Goal: Task Accomplishment & Management: Complete application form

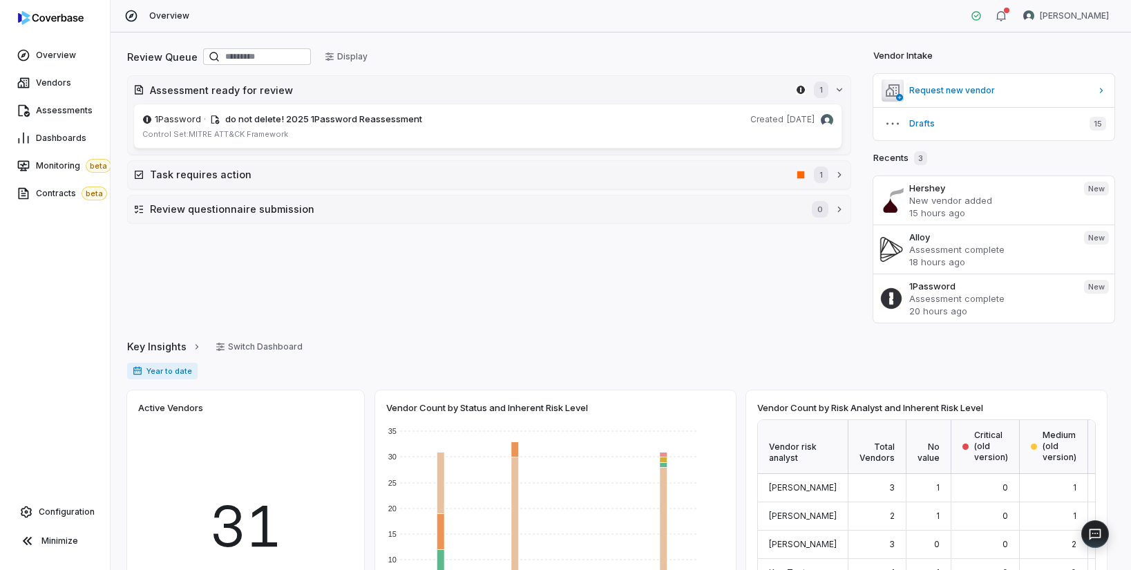
click at [53, 316] on div "Overview Vendors Assessments Dashboards Monitoring beta Contracts beta Configur…" at bounding box center [55, 285] width 110 height 570
click at [561, 19] on div "Overview Danny Higdon" at bounding box center [621, 16] width 1020 height 32
click at [64, 82] on span "Vendors" at bounding box center [53, 82] width 35 height 11
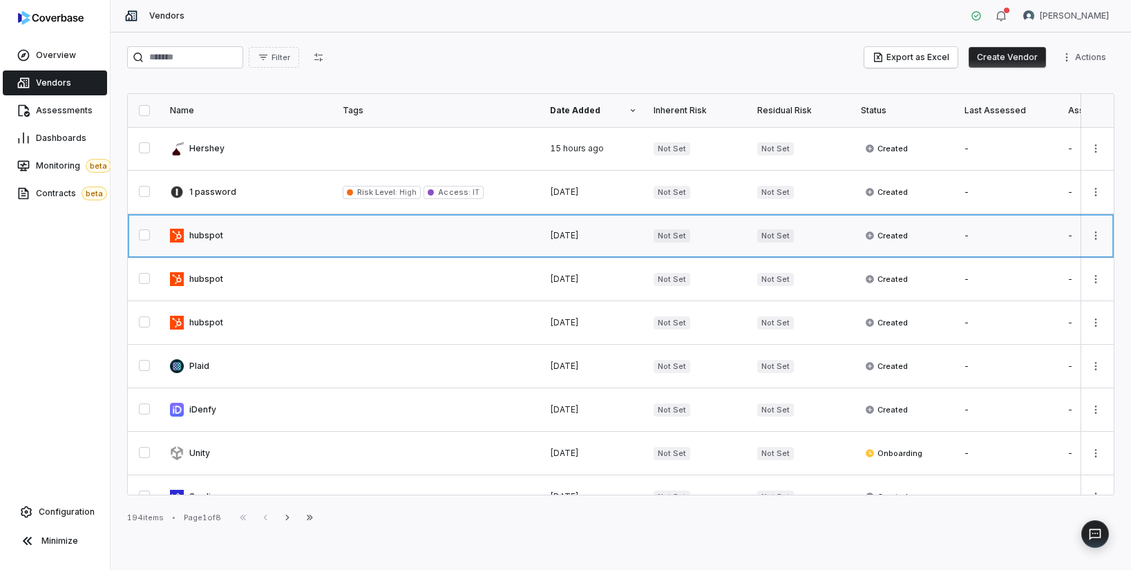
click at [251, 240] on link at bounding box center [248, 235] width 173 height 43
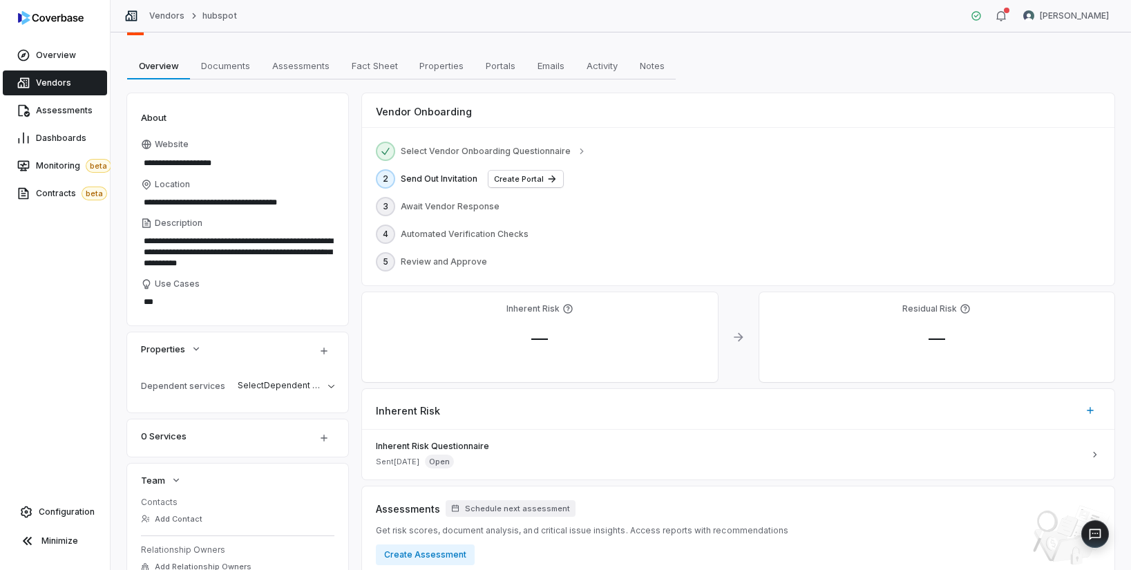
scroll to position [111, 0]
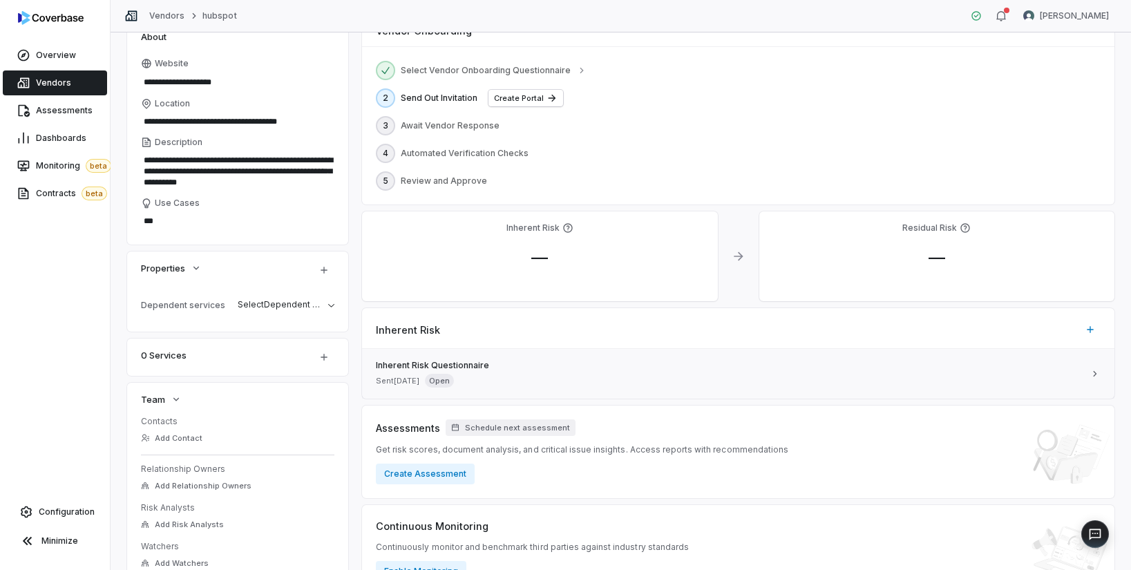
click at [464, 361] on span "Inherent Risk Questionnaire" at bounding box center [730, 365] width 708 height 11
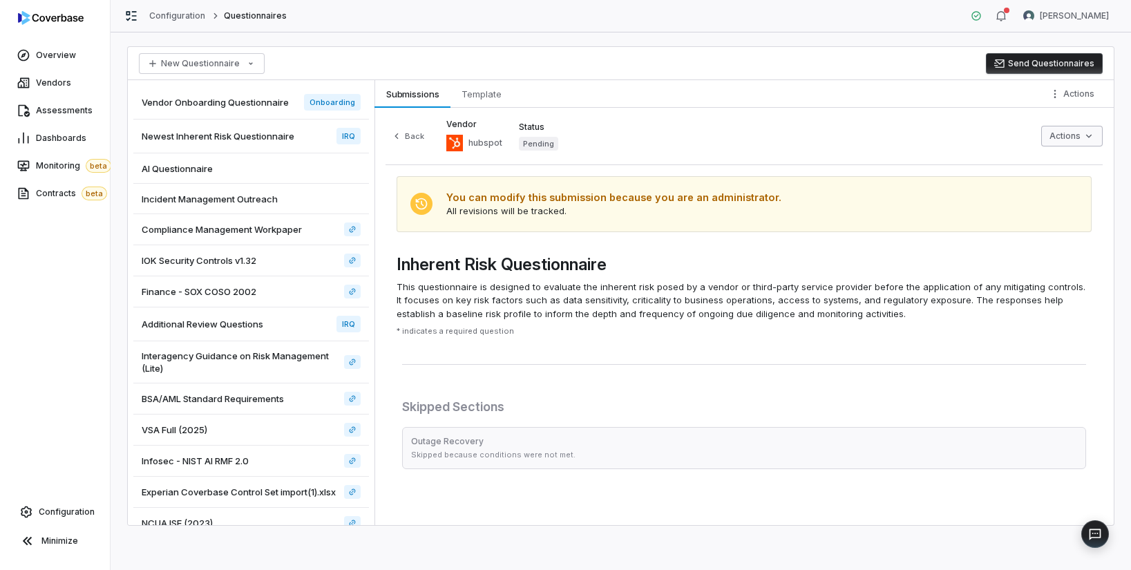
click at [906, 136] on html "Overview Vendors Assessments Dashboards Monitoring beta Contracts beta Configur…" at bounding box center [565, 285] width 1131 height 570
click at [818, 124] on html "Overview Vendors Assessments Dashboards Monitoring beta Contracts beta Configur…" at bounding box center [565, 285] width 1131 height 570
click at [201, 109] on div "Vendor Onboarding Questionnaire Onboarding" at bounding box center [251, 103] width 236 height 34
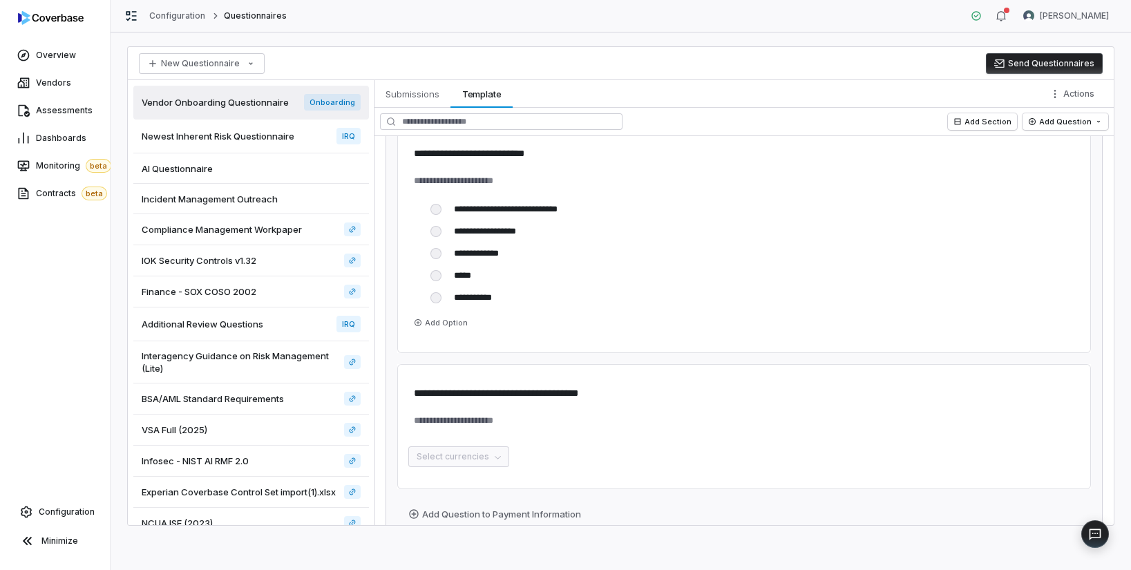
scroll to position [1066, 0]
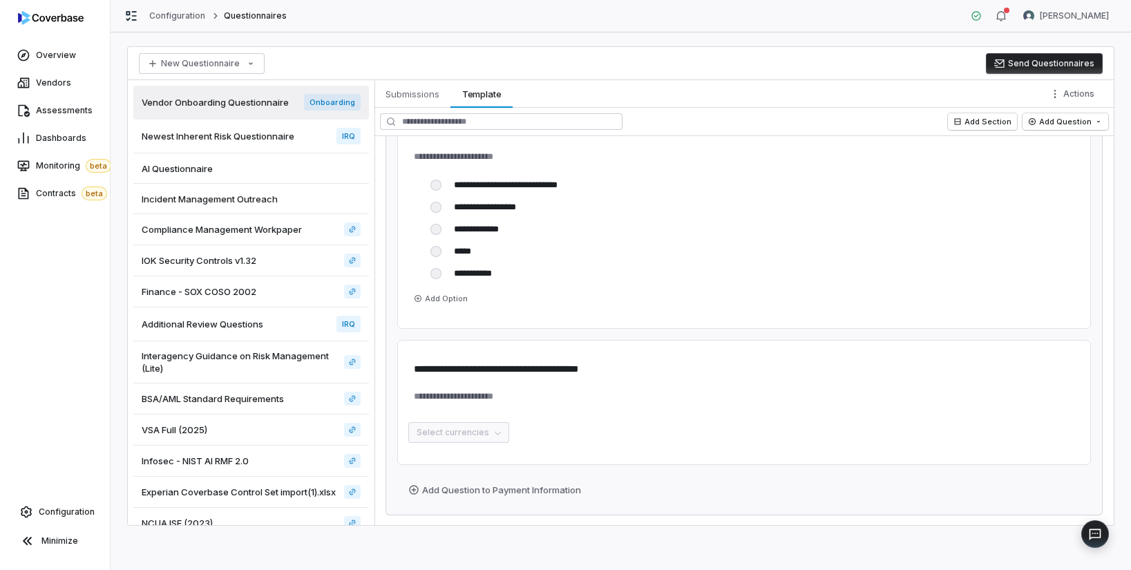
click at [218, 138] on span "Newest Inherent Risk Questionnaire" at bounding box center [218, 136] width 153 height 12
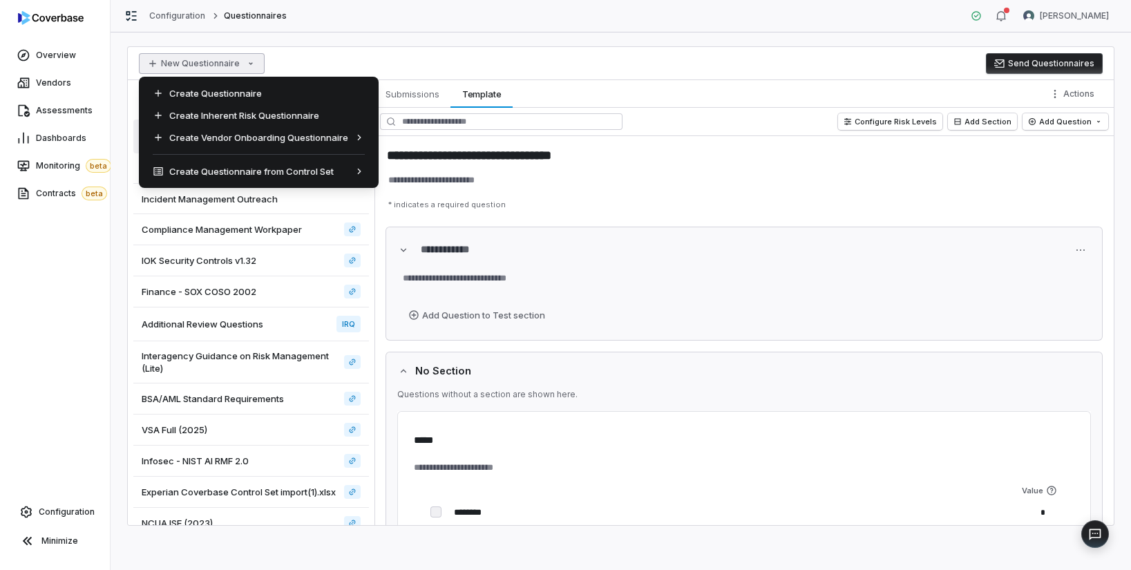
click at [178, 68] on html "**********" at bounding box center [565, 285] width 1131 height 570
click at [267, 113] on div "Create Inherent Risk Questionnaire" at bounding box center [258, 115] width 229 height 22
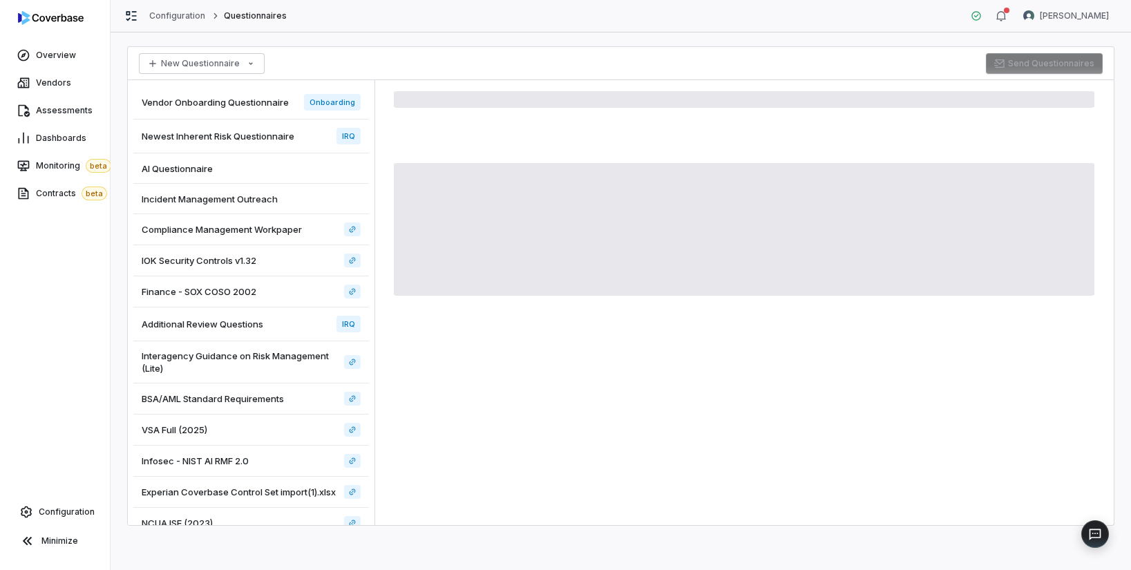
type textarea "*"
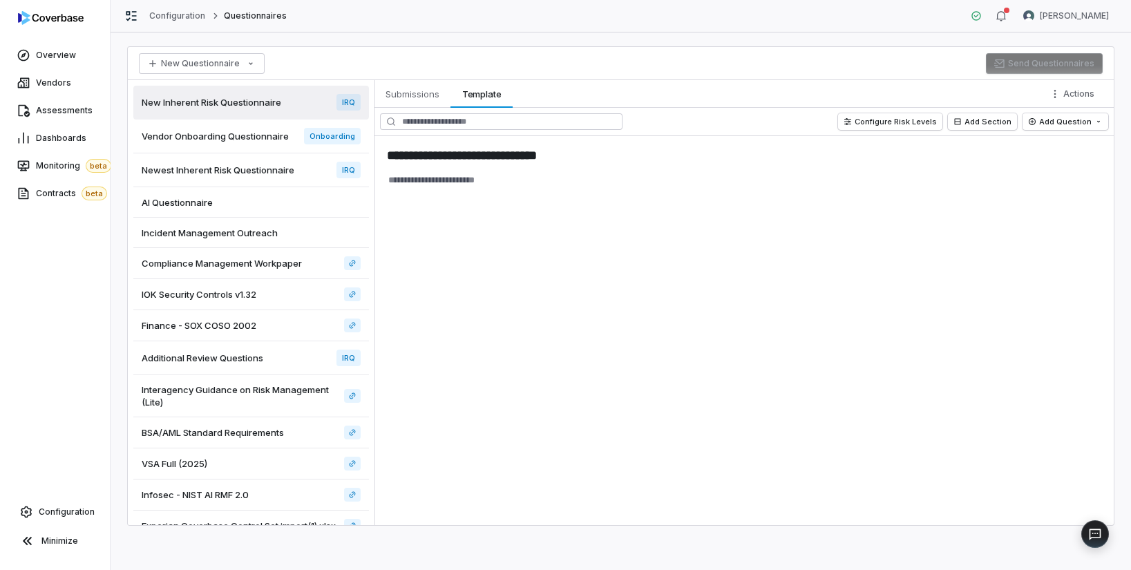
click at [641, 69] on div "New Questionnaire Send Questionnaires" at bounding box center [621, 63] width 986 height 33
click at [72, 515] on span "Configuration" at bounding box center [67, 511] width 56 height 11
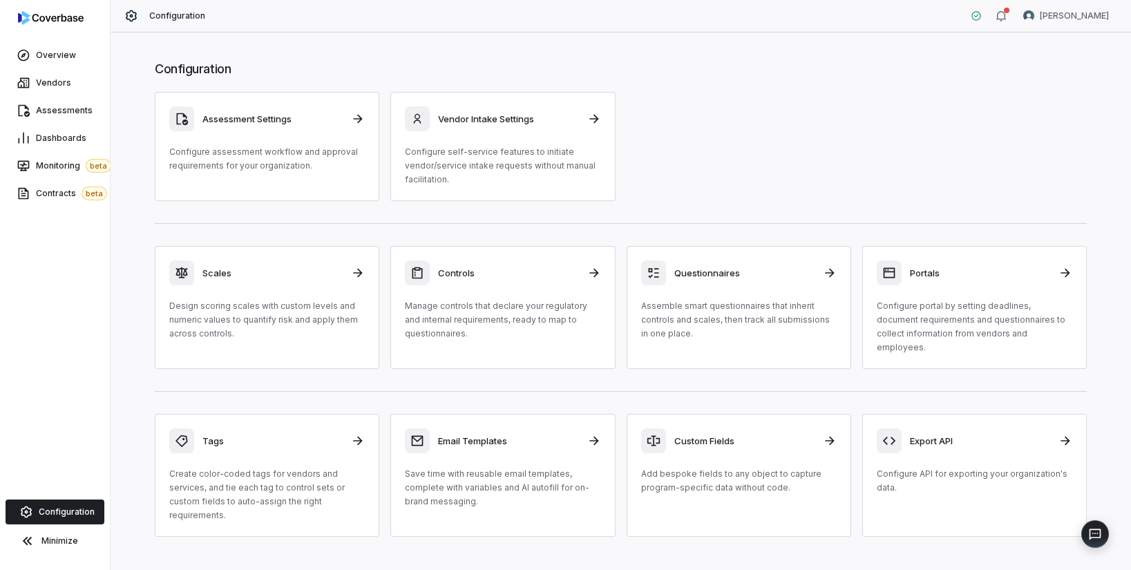
click at [906, 122] on div "Assessment Settings Configure assessment workflow and approval requirements for…" at bounding box center [621, 146] width 932 height 109
click at [56, 116] on link "Assessments" at bounding box center [55, 110] width 104 height 25
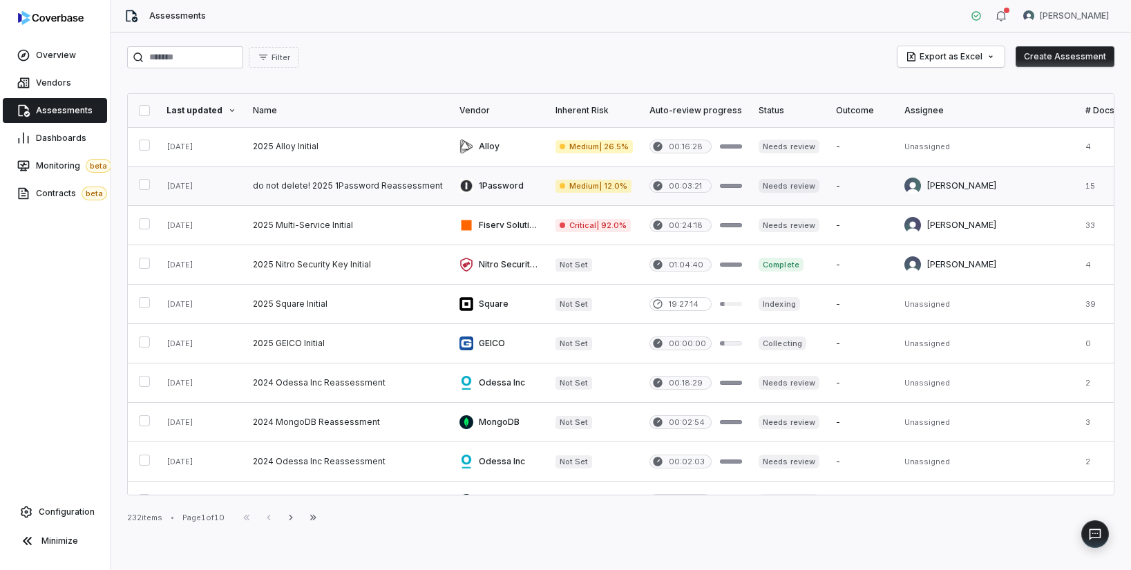
click at [291, 189] on link at bounding box center [348, 186] width 207 height 39
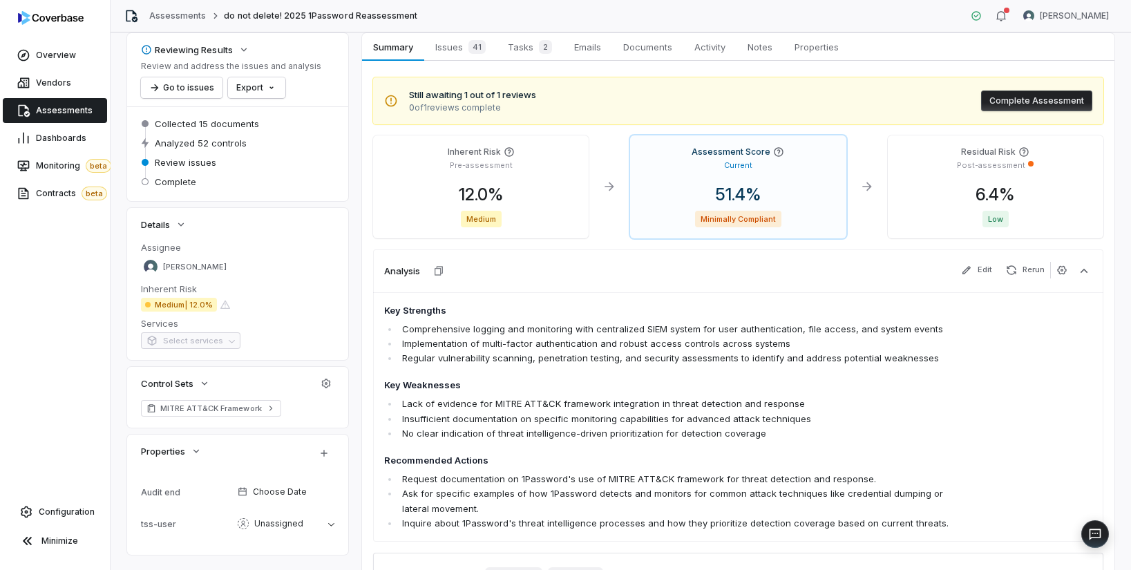
scroll to position [68, 0]
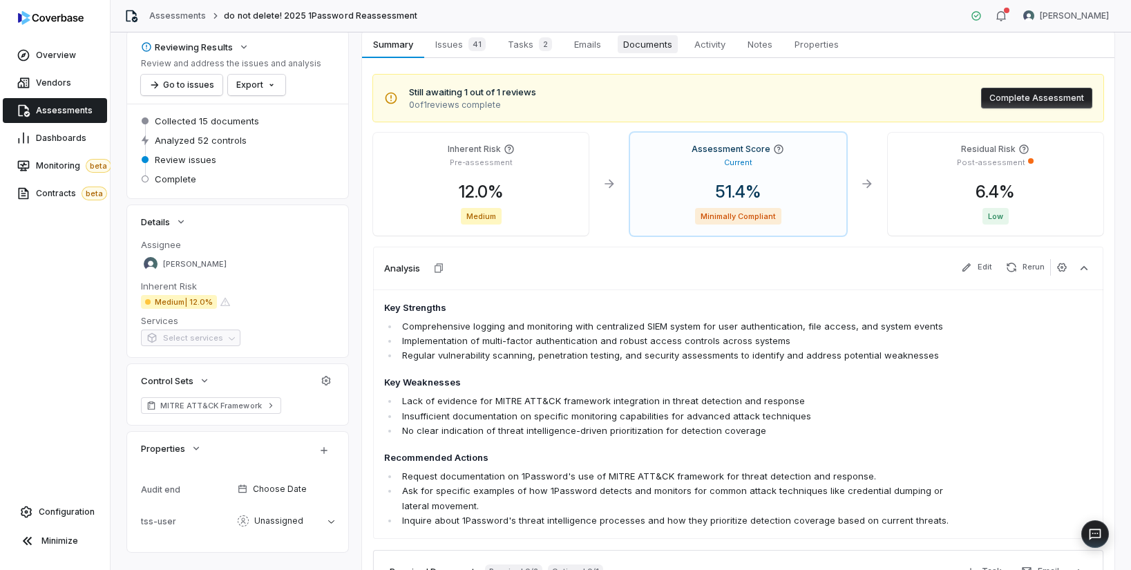
click at [654, 49] on span "Documents" at bounding box center [648, 44] width 60 height 18
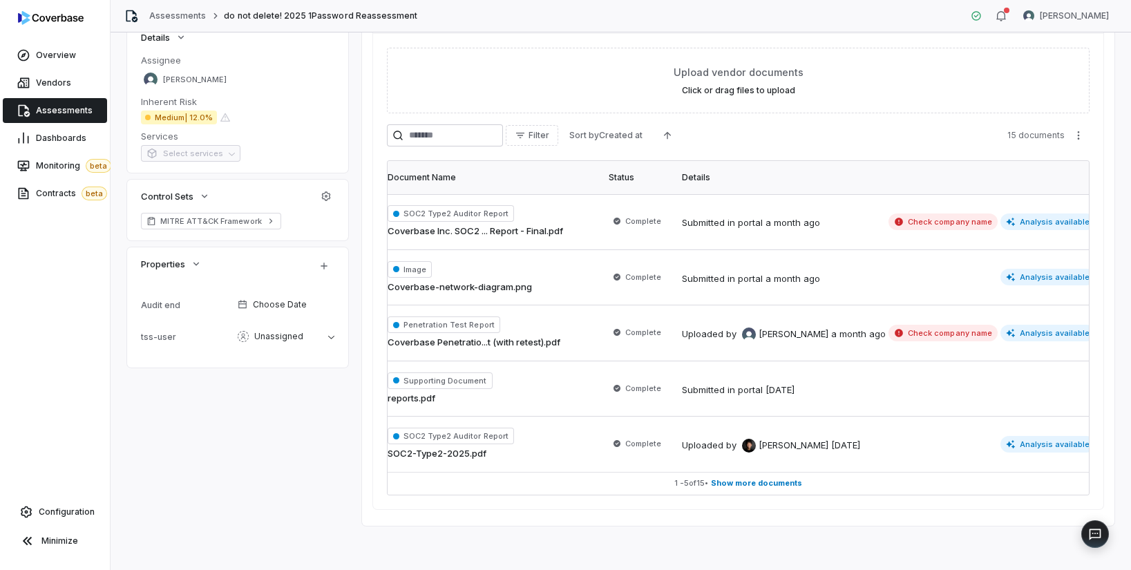
scroll to position [0, 41]
click at [808, 439] on span "Clarence Chio" at bounding box center [792, 446] width 70 height 14
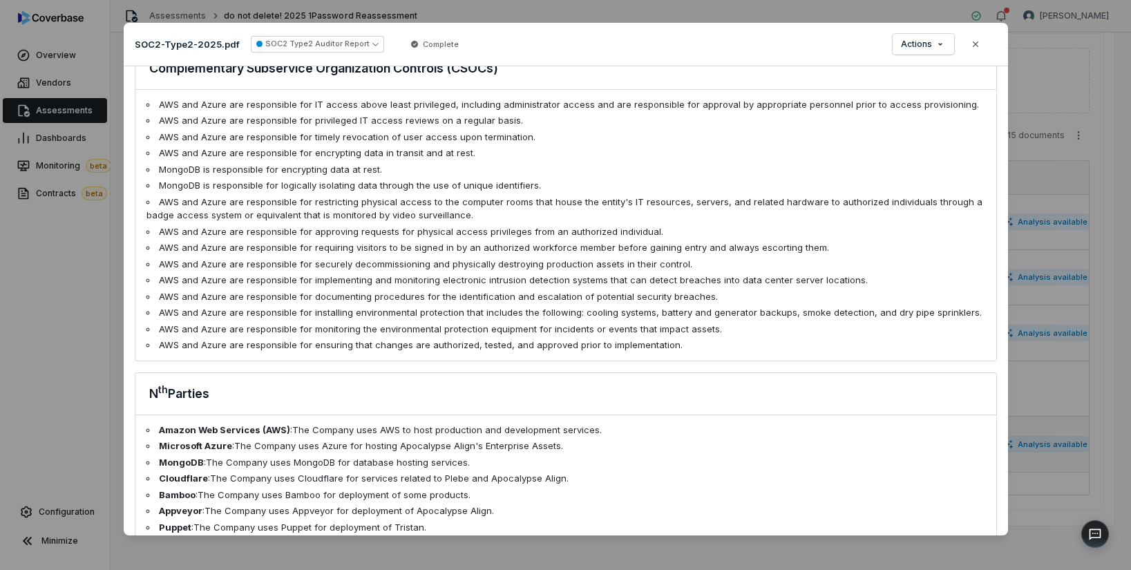
scroll to position [2142, 0]
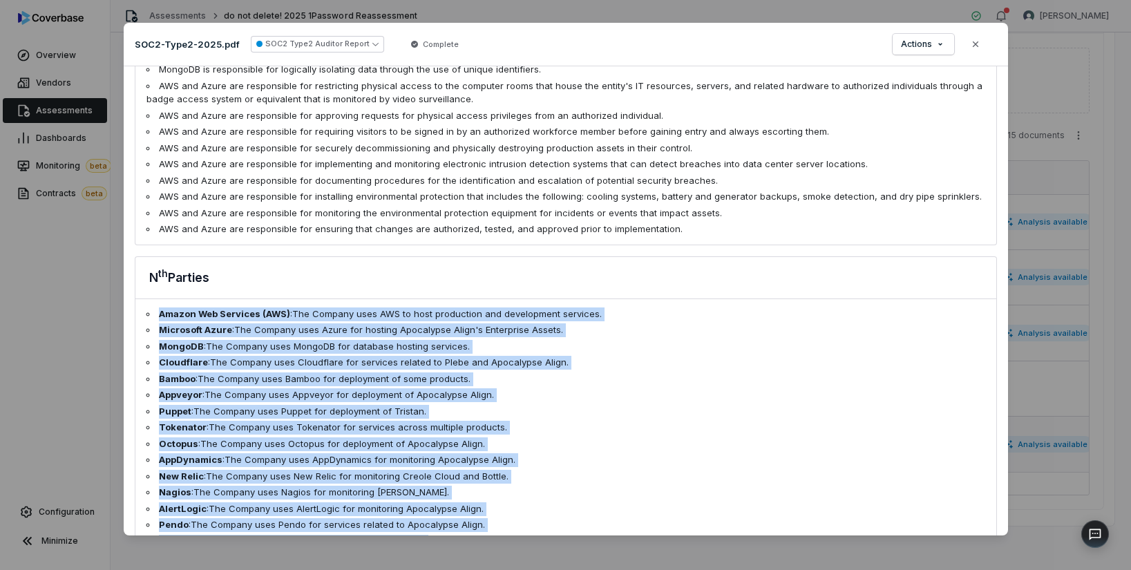
drag, startPoint x: 158, startPoint y: 307, endPoint x: 474, endPoint y: 526, distance: 383.9
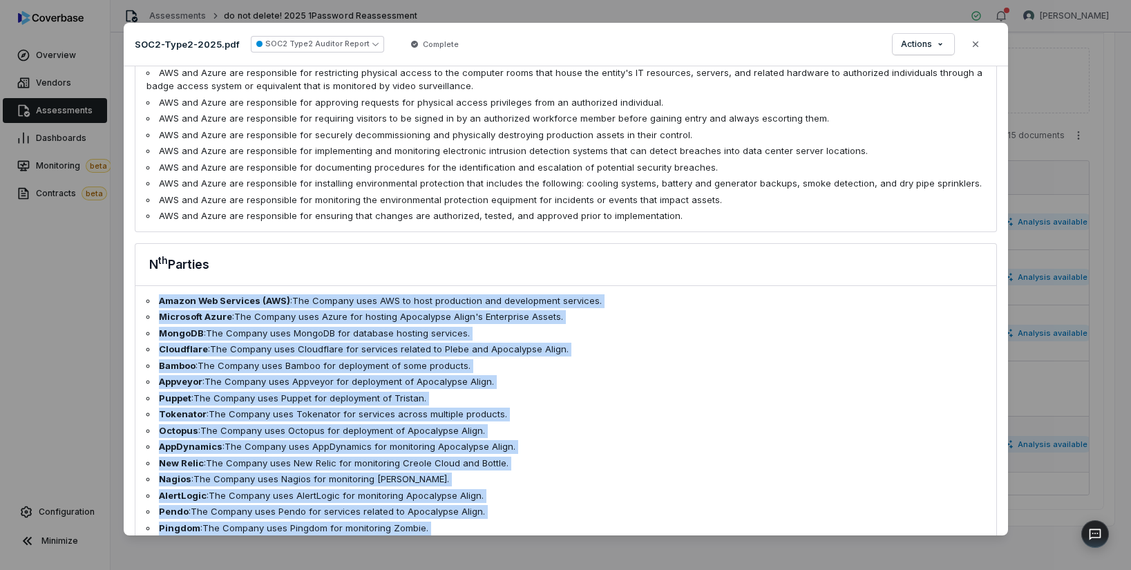
click at [484, 473] on li "Nagios : The Company uses Nagios for monitoring Tristan." at bounding box center [565, 480] width 839 height 14
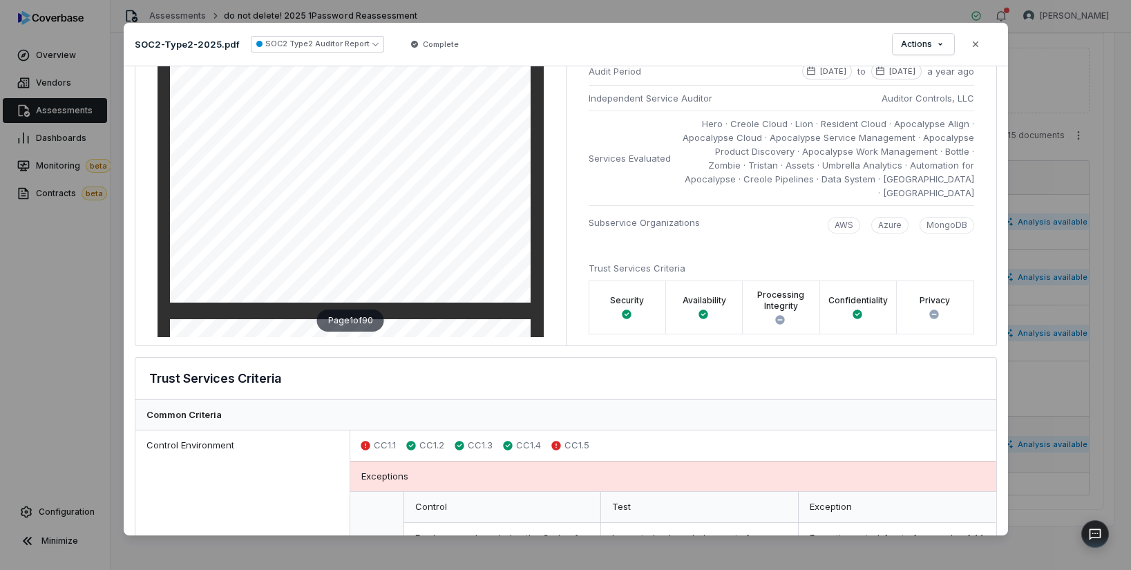
scroll to position [0, 0]
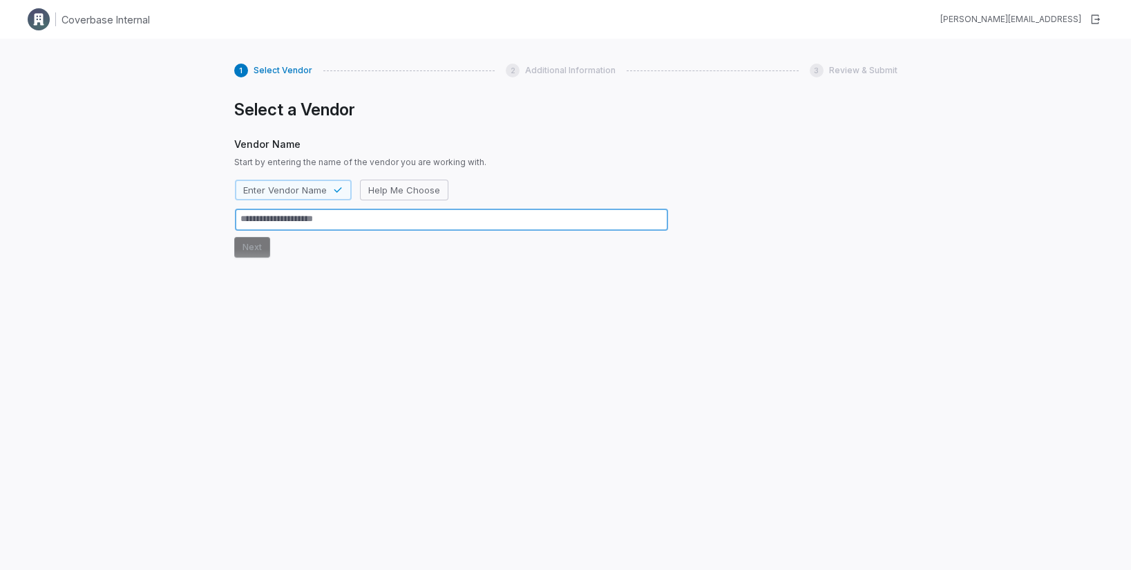
type textarea "*"
click at [347, 219] on textarea at bounding box center [451, 220] width 433 height 22
type textarea "*"
type textarea "**"
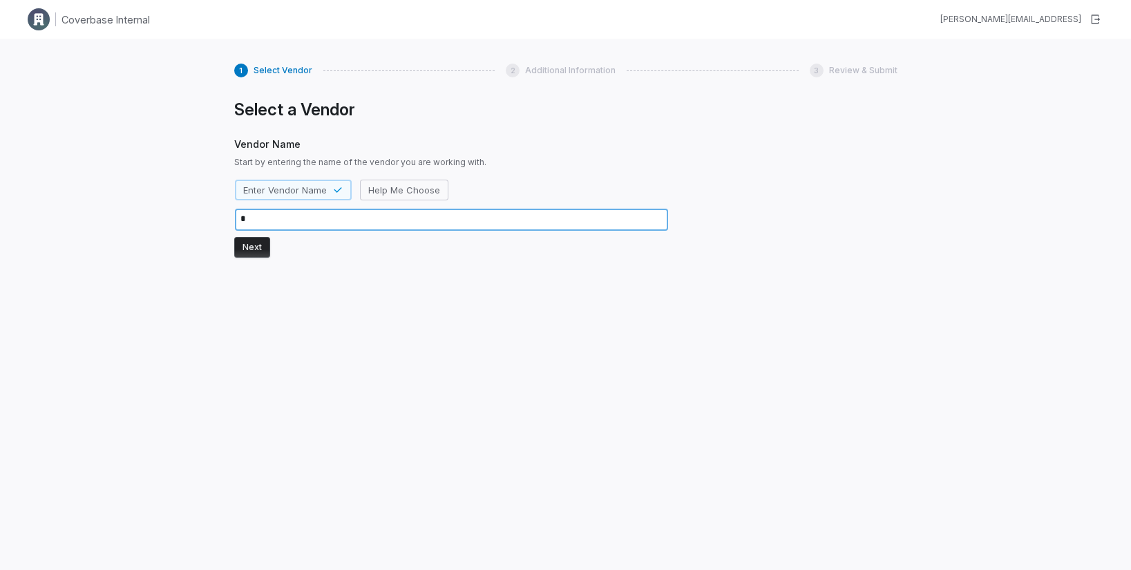
type textarea "*"
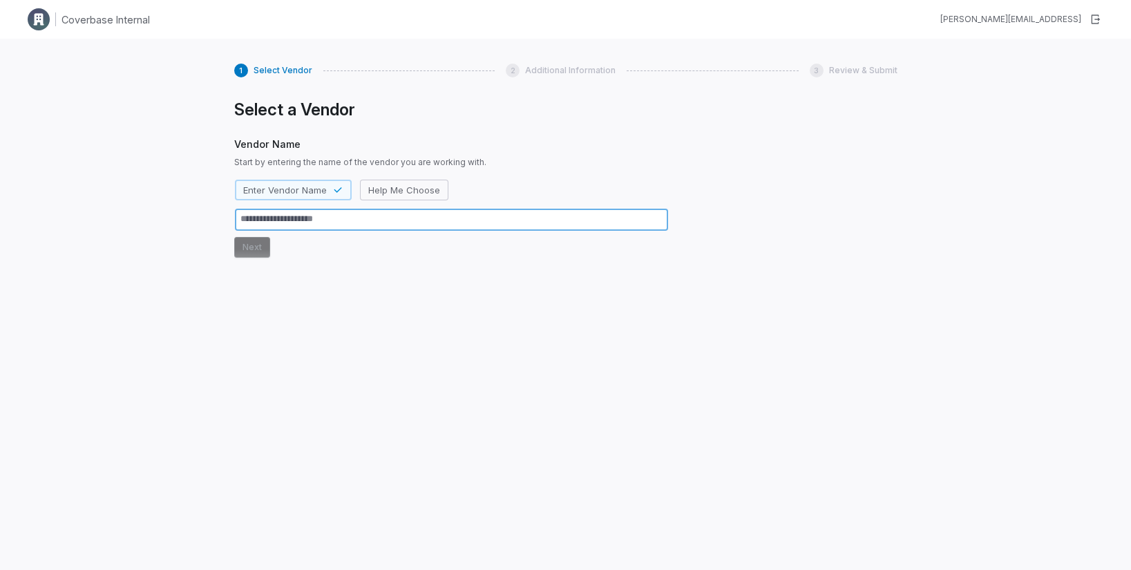
type textarea "*"
type textarea "**"
type textarea "*"
type textarea "***"
type textarea "*"
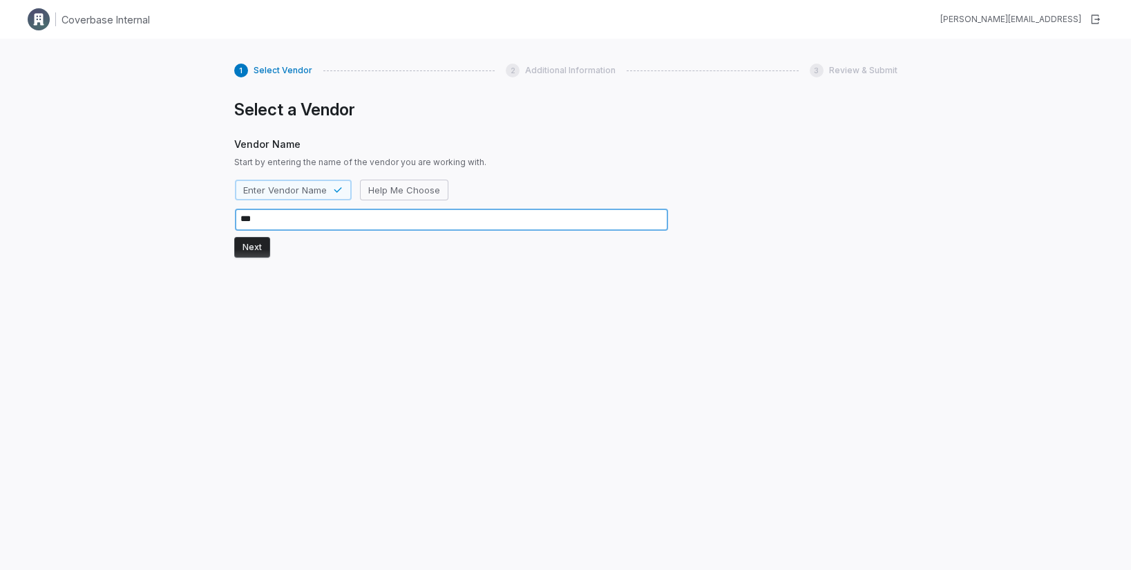
click at [260, 222] on textarea "***" at bounding box center [451, 220] width 433 height 22
type textarea "***"
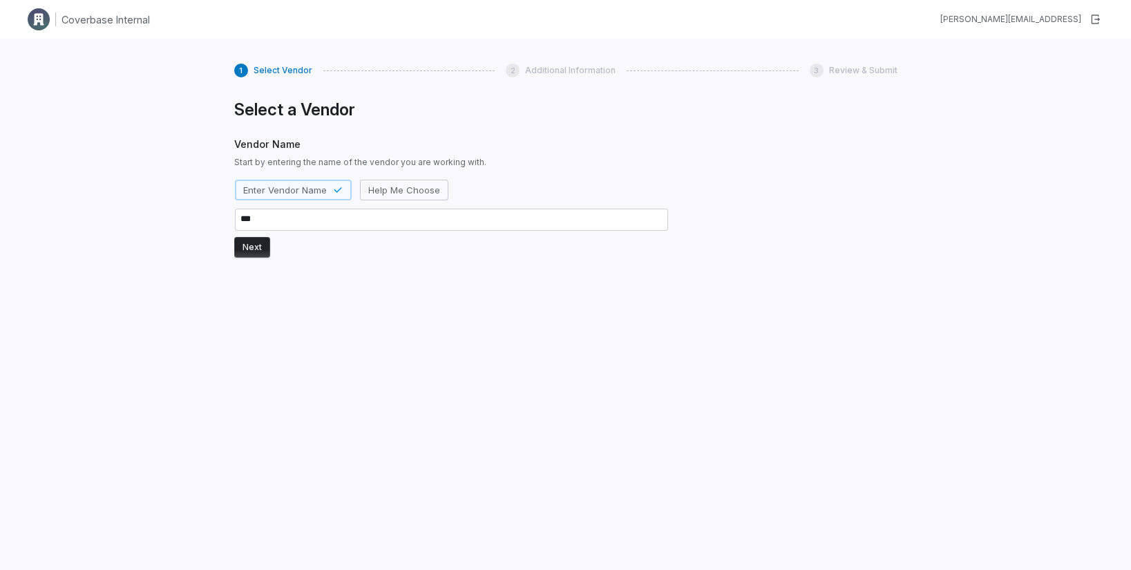
click at [253, 245] on button "Next" at bounding box center [252, 247] width 36 height 21
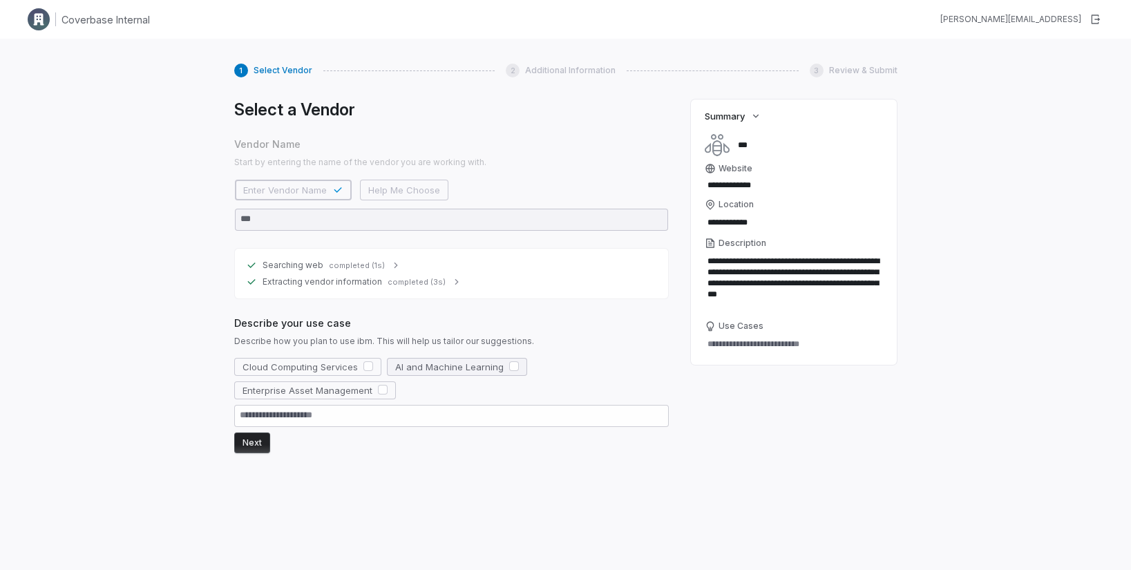
click at [407, 368] on span "AI and Machine Learning" at bounding box center [449, 367] width 108 height 12
click at [257, 446] on button "Next" at bounding box center [252, 442] width 36 height 21
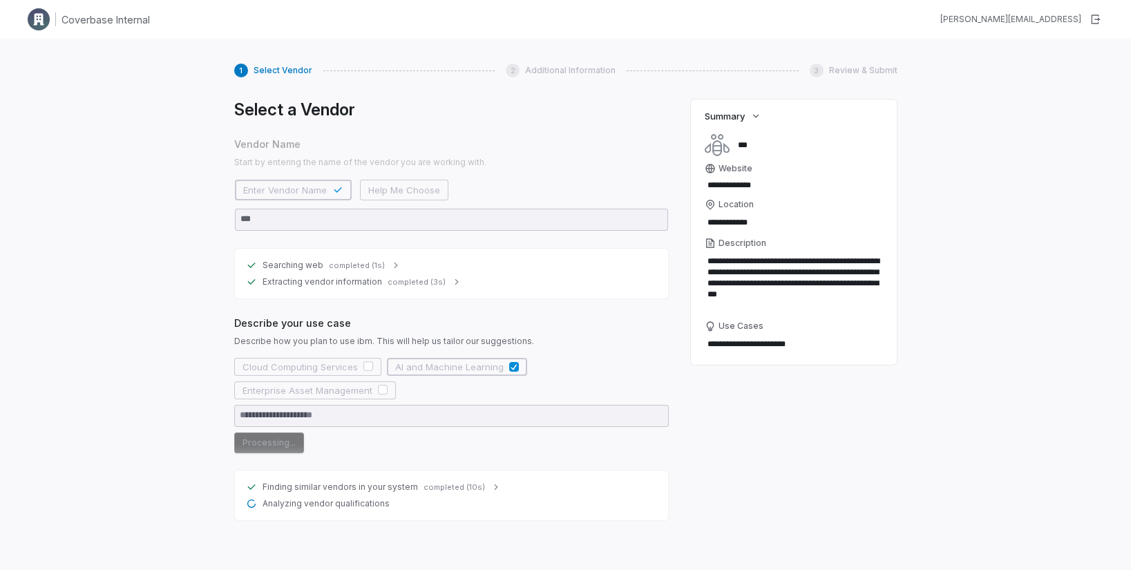
type textarea "*"
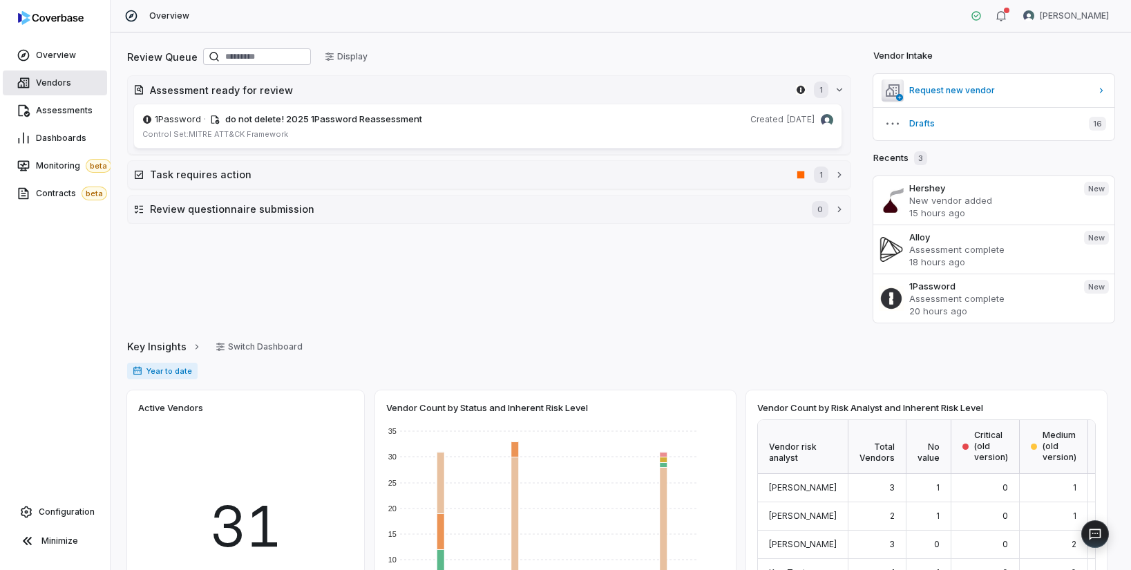
click at [53, 91] on link "Vendors" at bounding box center [55, 82] width 104 height 25
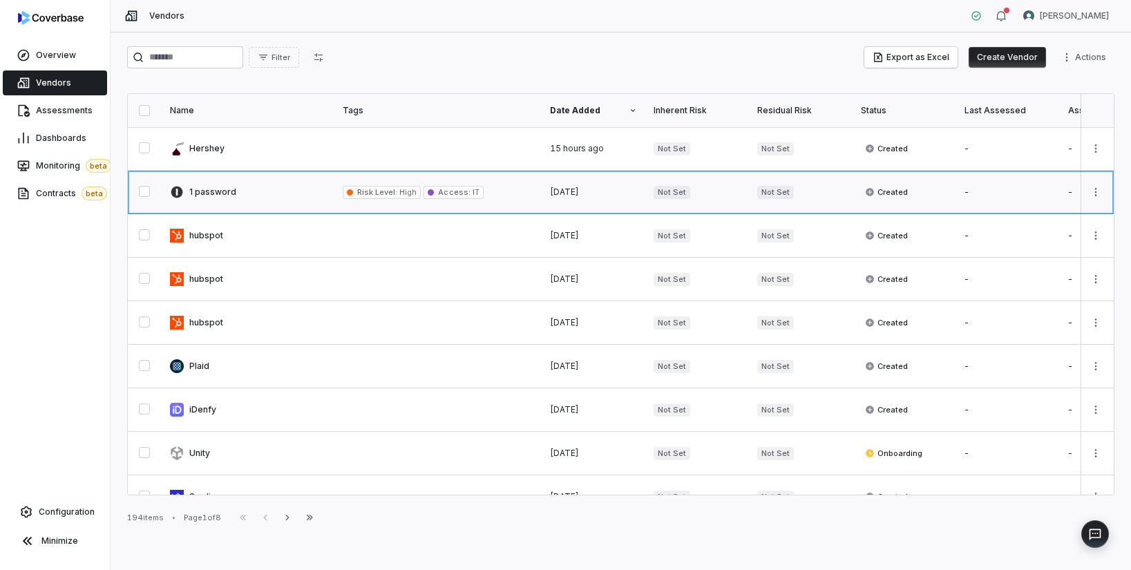
click at [231, 186] on link at bounding box center [248, 192] width 173 height 43
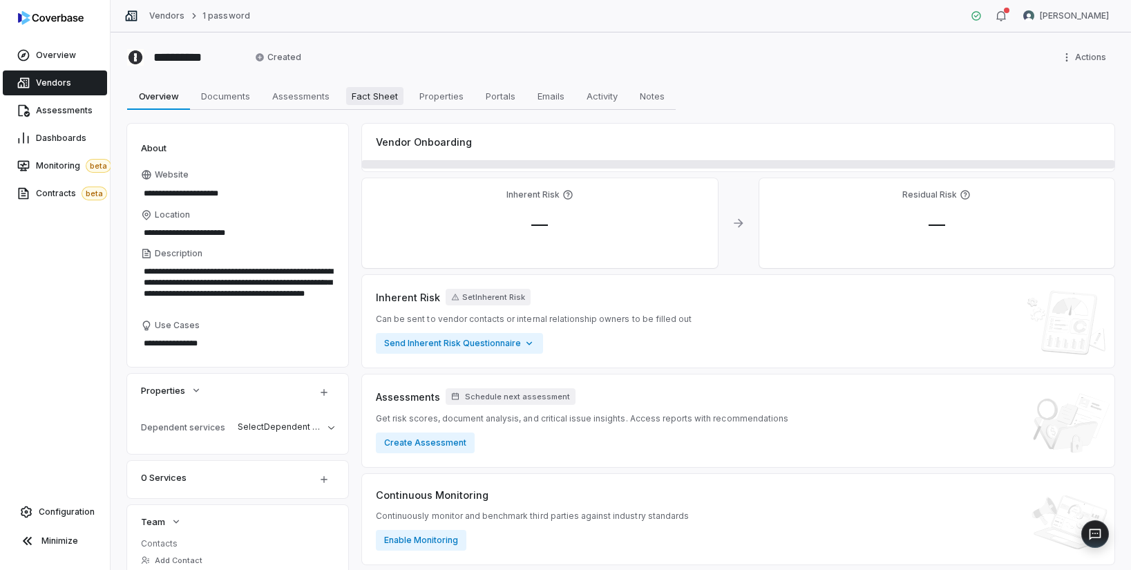
click at [372, 95] on span "Fact Sheet" at bounding box center [374, 96] width 57 height 18
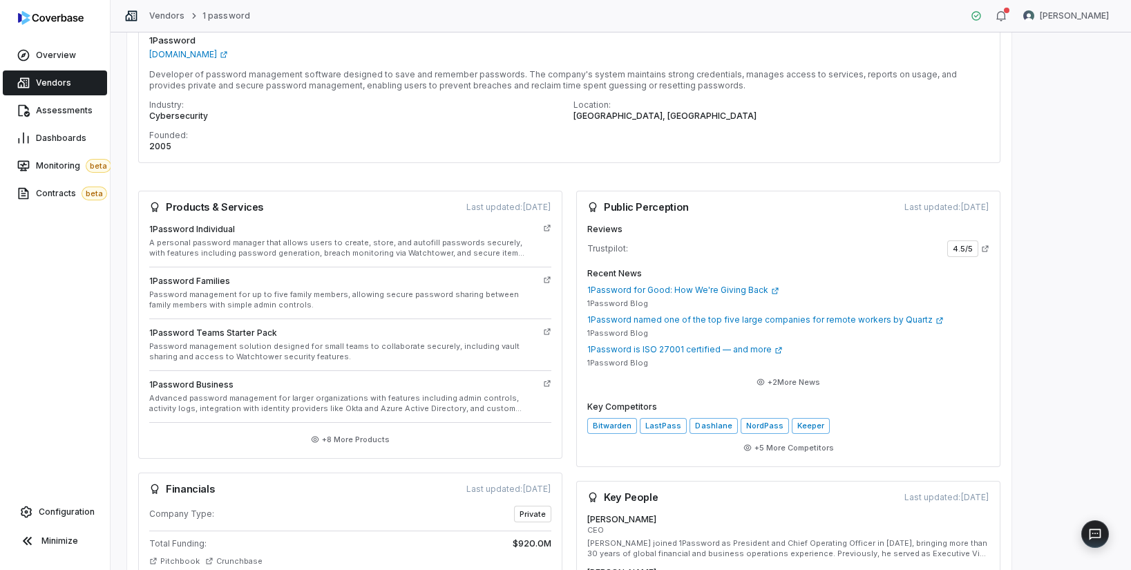
scroll to position [18, 0]
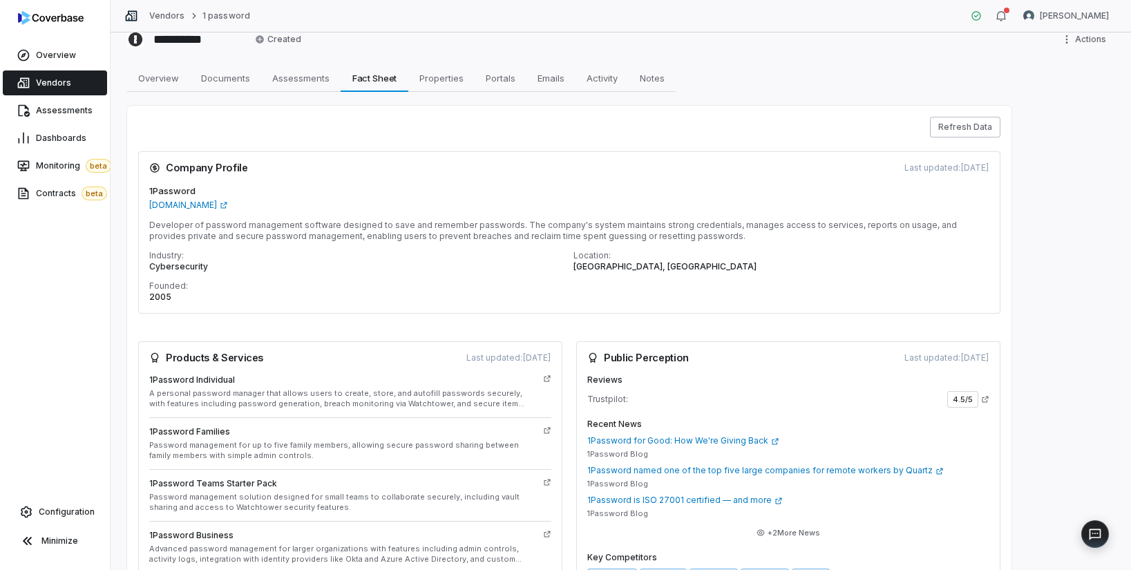
click at [956, 122] on button "Refresh Data" at bounding box center [965, 127] width 70 height 21
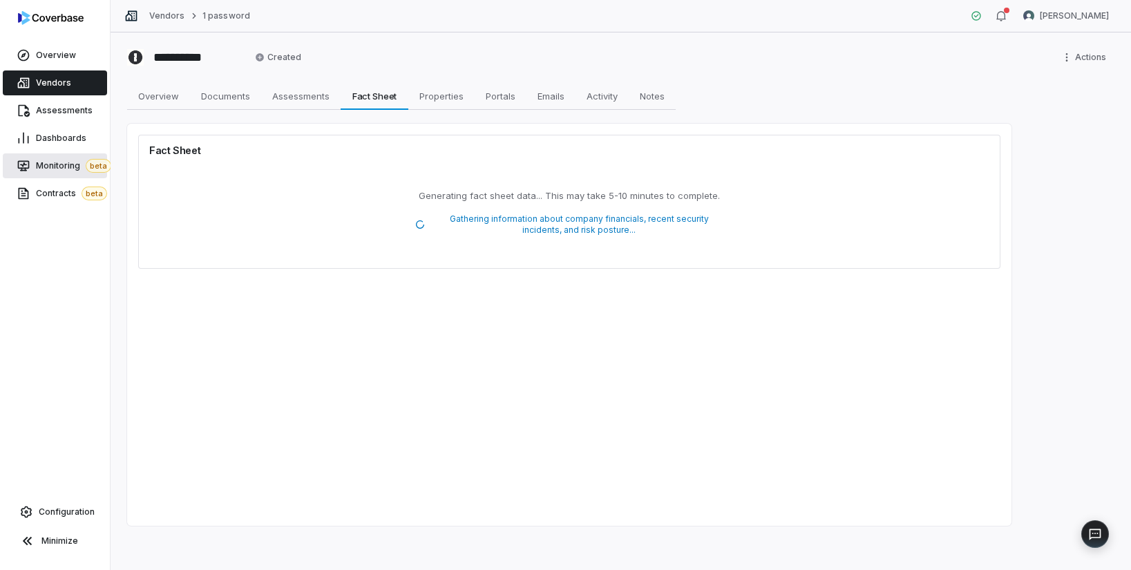
click at [57, 167] on span "Monitoring beta" at bounding box center [73, 166] width 75 height 14
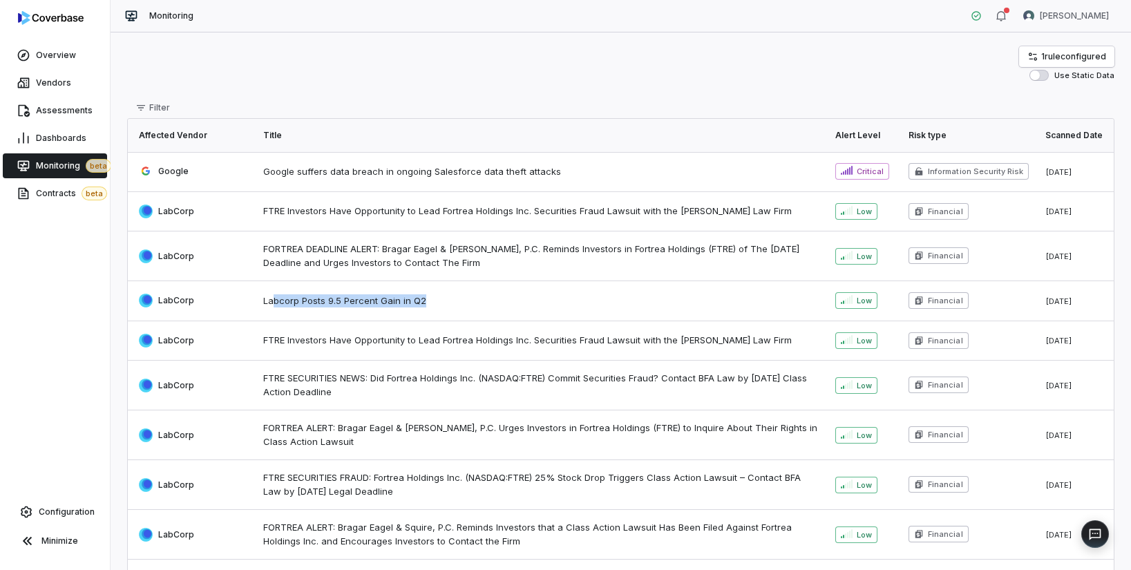
drag, startPoint x: 274, startPoint y: 301, endPoint x: 450, endPoint y: 309, distance: 175.6
click at [450, 309] on td "Labcorp Posts 9.5 Percent Gain in Q2" at bounding box center [541, 301] width 572 height 40
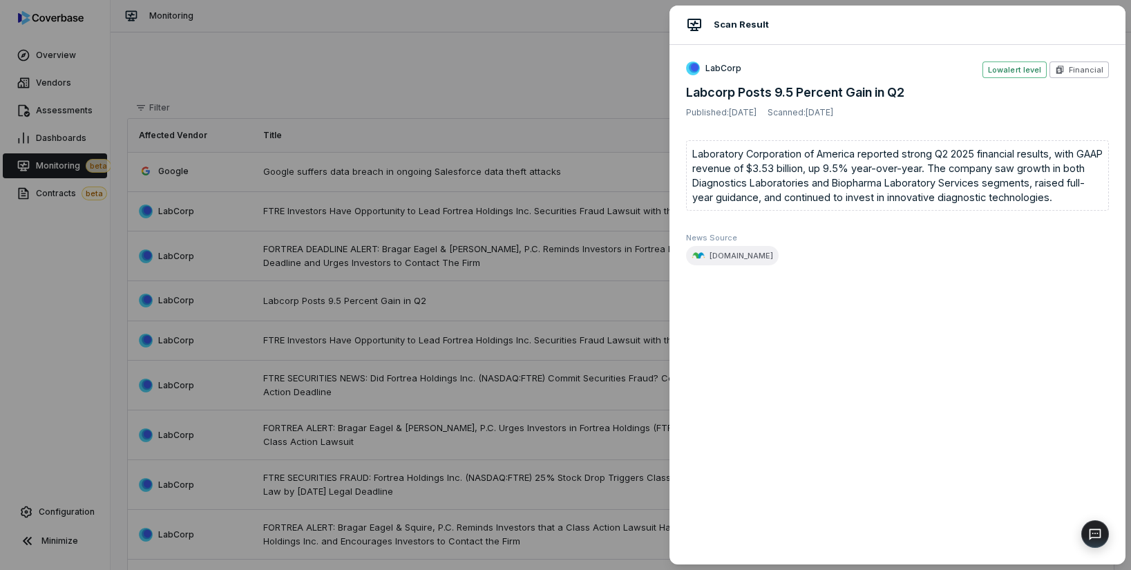
click at [403, 312] on div "Scan Result LabCorp Low alert level Financial Labcorp Posts 9.5 Percent Gain in…" at bounding box center [565, 285] width 1131 height 570
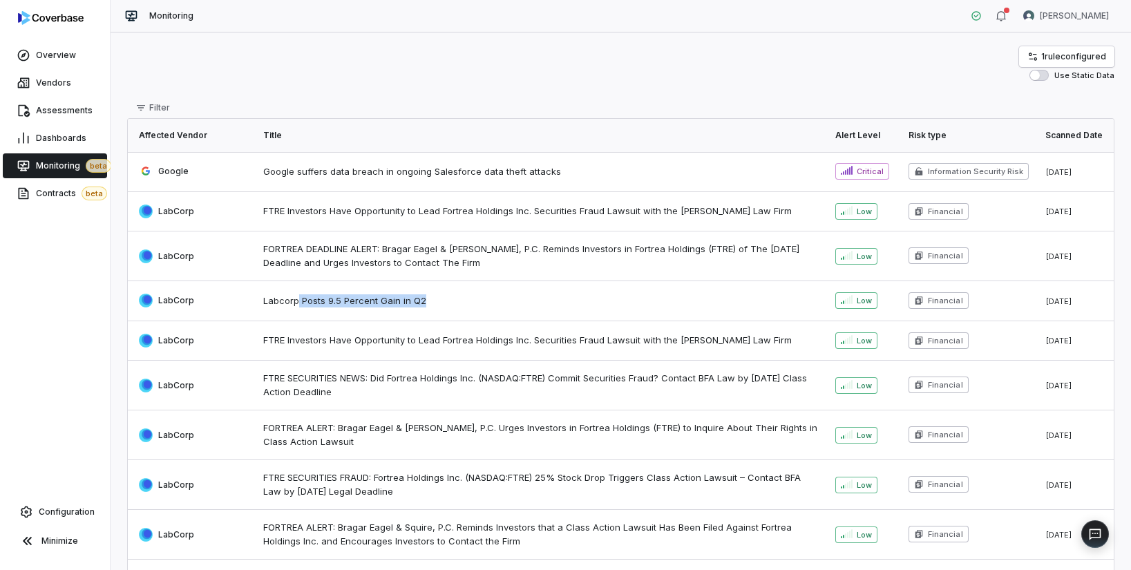
drag, startPoint x: 300, startPoint y: 296, endPoint x: 438, endPoint y: 304, distance: 138.4
click at [438, 304] on span "Labcorp Posts 9.5 Percent Gain in Q2" at bounding box center [540, 301] width 555 height 14
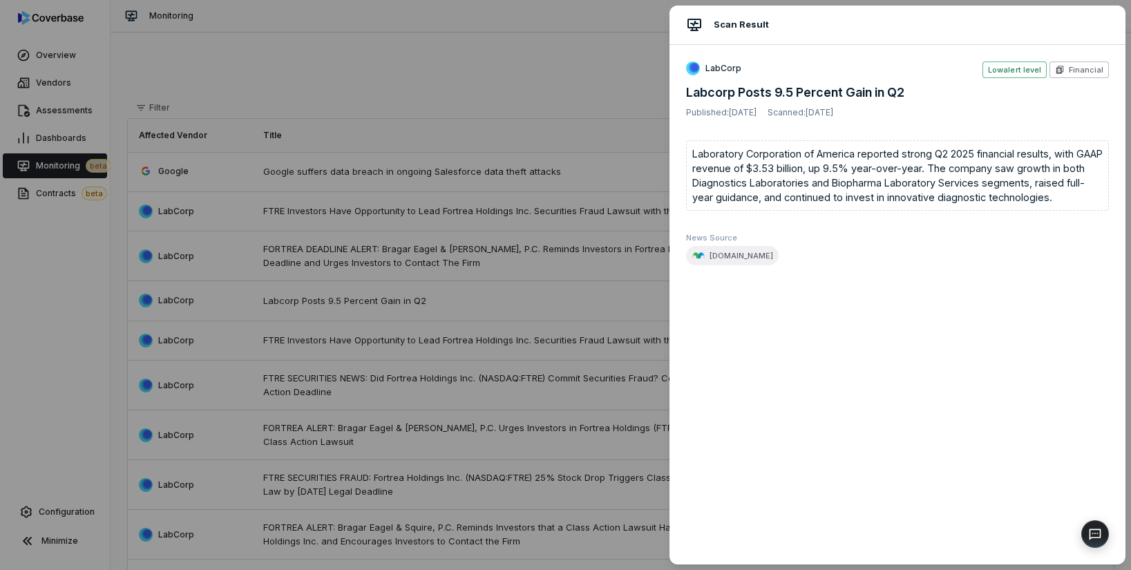
click at [438, 304] on div "Scan Result LabCorp Low alert level Financial Labcorp Posts 9.5 Percent Gain in…" at bounding box center [565, 285] width 1131 height 570
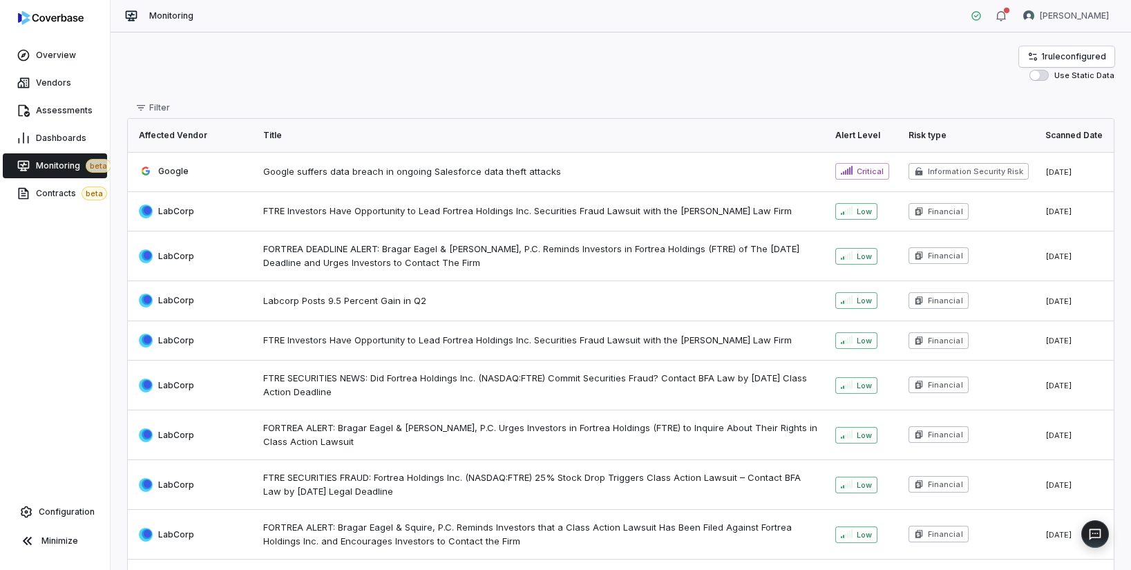
click at [438, 304] on span "Labcorp Posts 9.5 Percent Gain in Q2" at bounding box center [540, 301] width 555 height 14
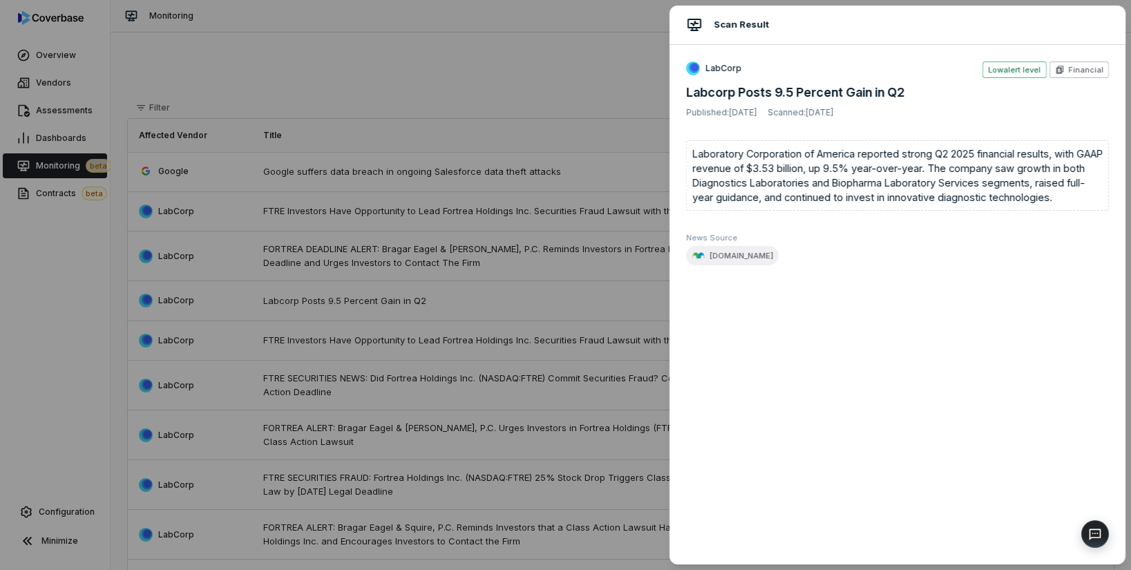
click at [545, 311] on div "Scan Result LabCorp Low alert level Financial Labcorp Posts 9.5 Percent Gain in…" at bounding box center [565, 285] width 1131 height 570
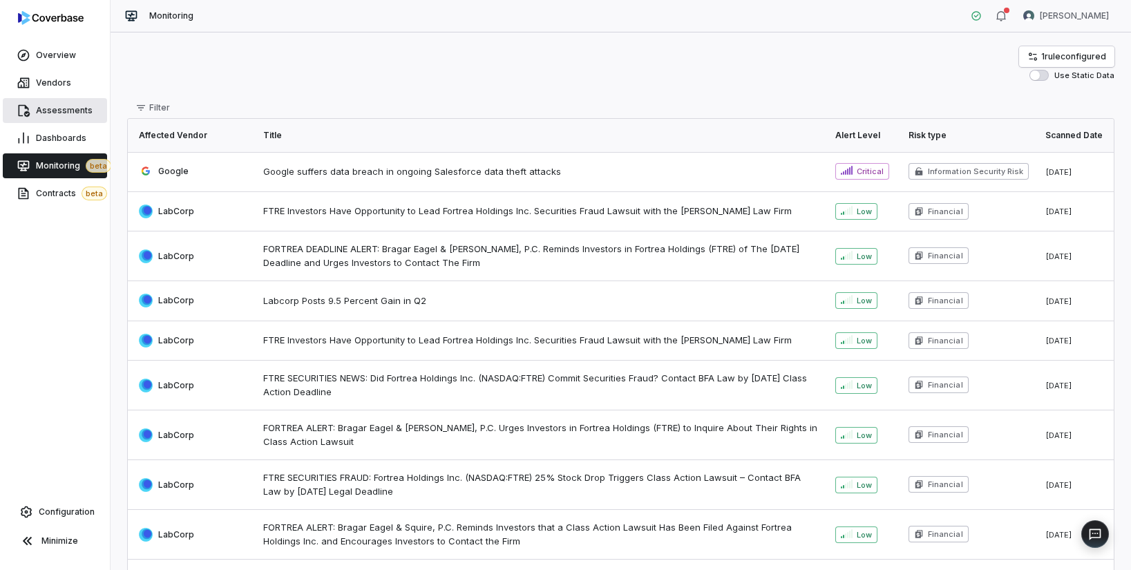
click at [61, 111] on span "Assessments" at bounding box center [64, 110] width 57 height 11
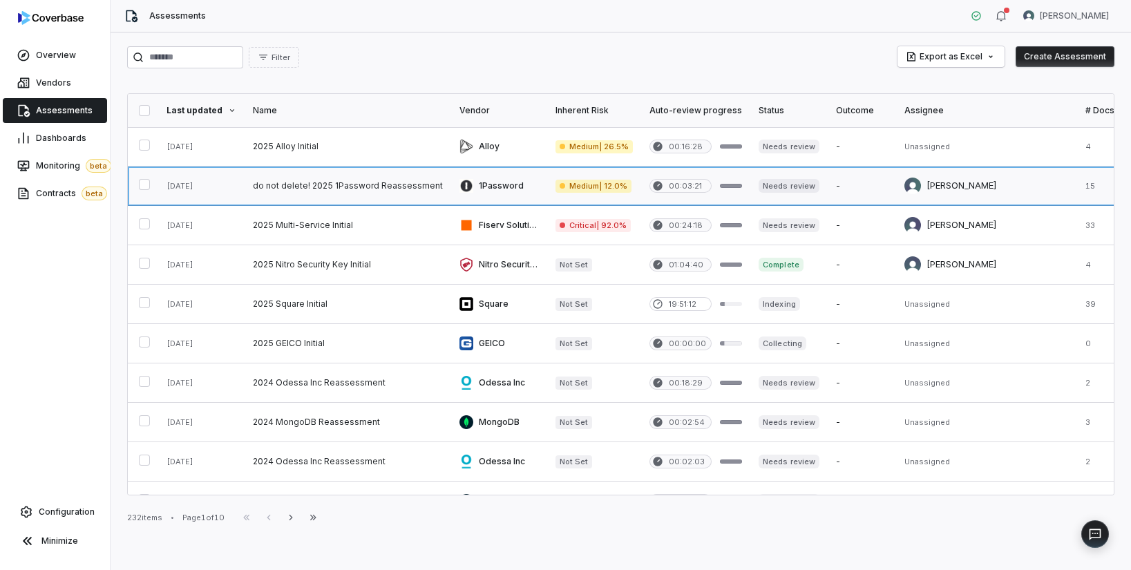
click at [310, 186] on link at bounding box center [348, 186] width 207 height 39
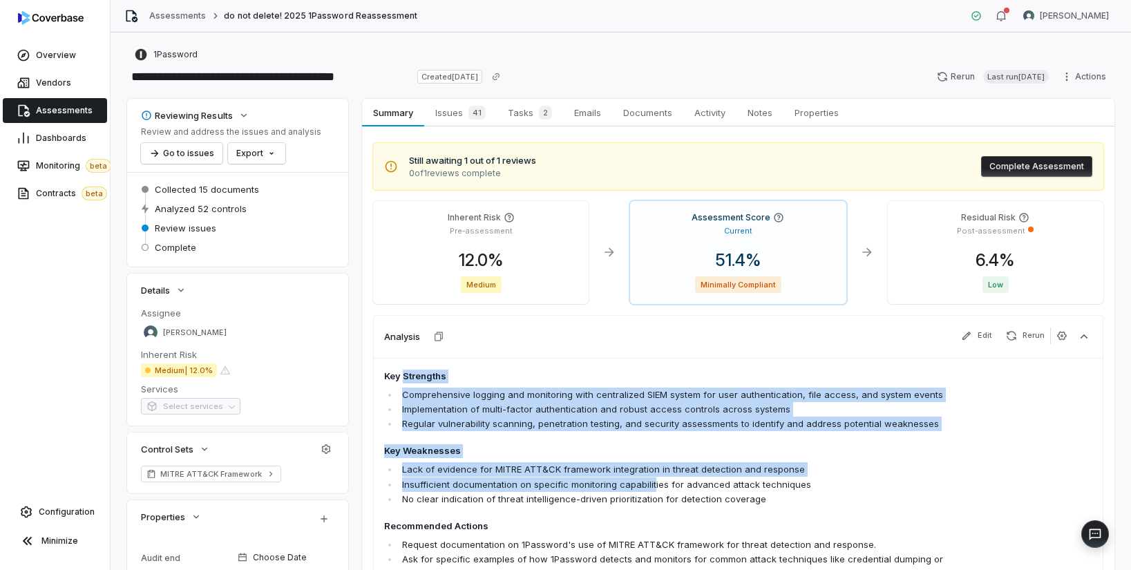
drag, startPoint x: 403, startPoint y: 371, endPoint x: 649, endPoint y: 491, distance: 273.5
click at [649, 491] on span "Key Strengths Comprehensive logging and monitoring with centralized SIEM system…" at bounding box center [667, 483] width 567 height 227
click at [649, 491] on li "Insufficient documentation on specific monitoring capabilities for advanced att…" at bounding box center [675, 484] width 552 height 15
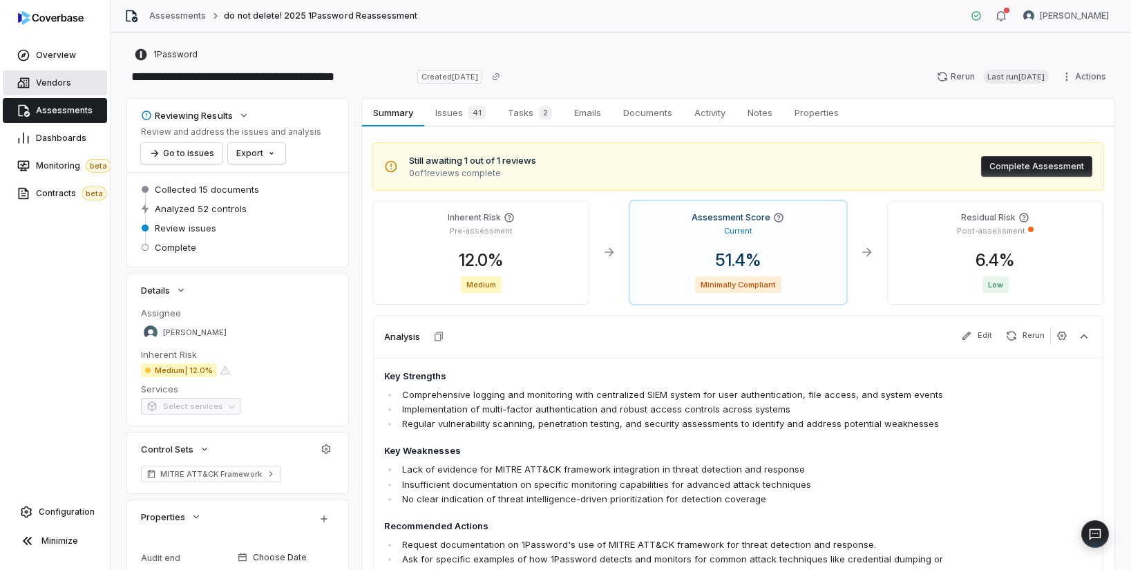
click at [49, 83] on span "Vendors" at bounding box center [53, 82] width 35 height 11
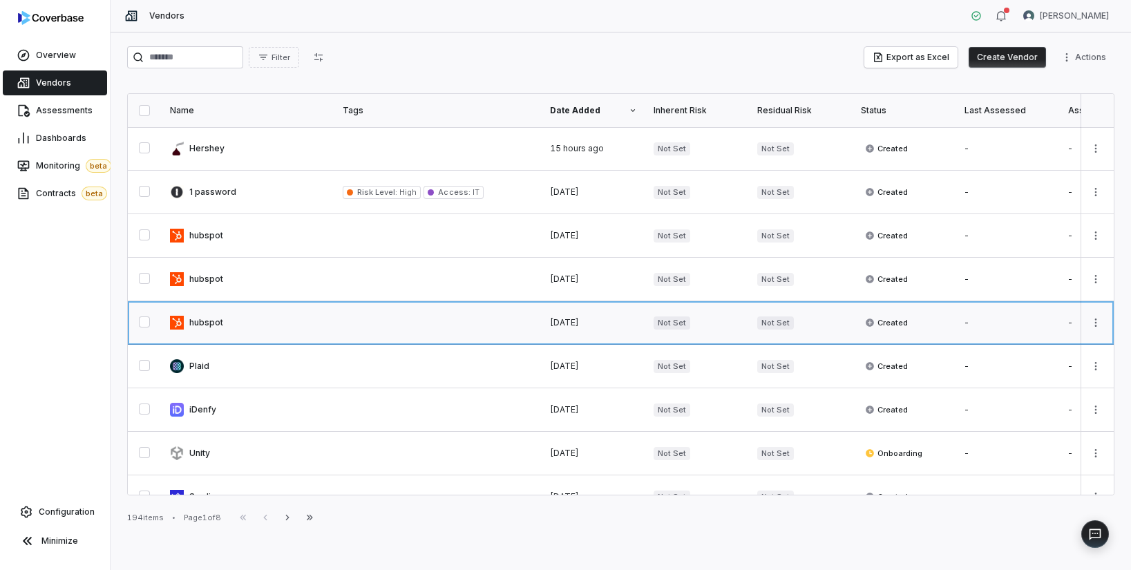
click at [210, 322] on link at bounding box center [248, 322] width 173 height 43
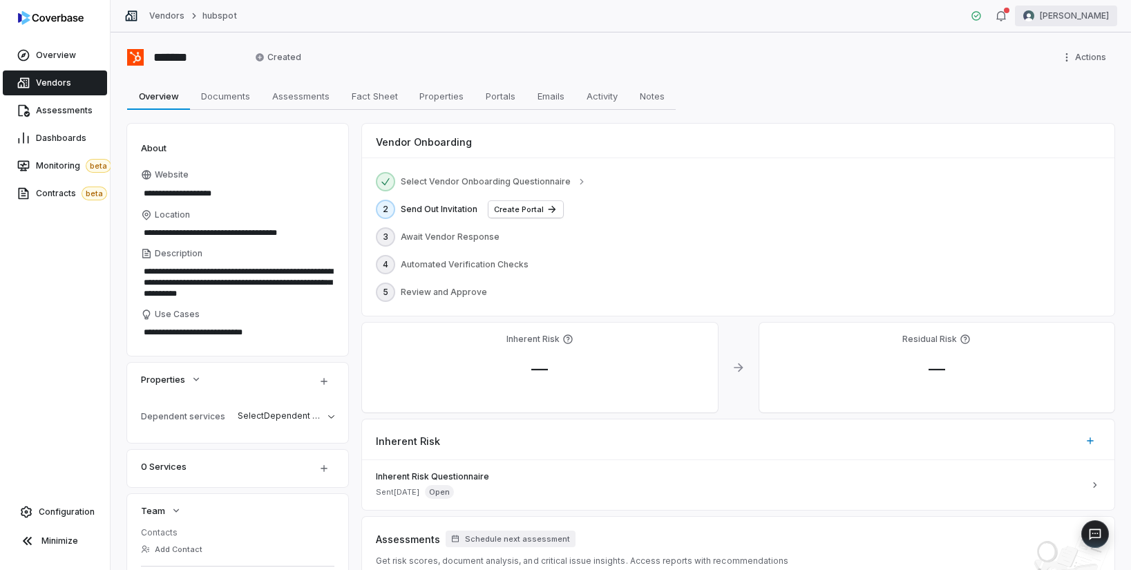
type textarea "*"
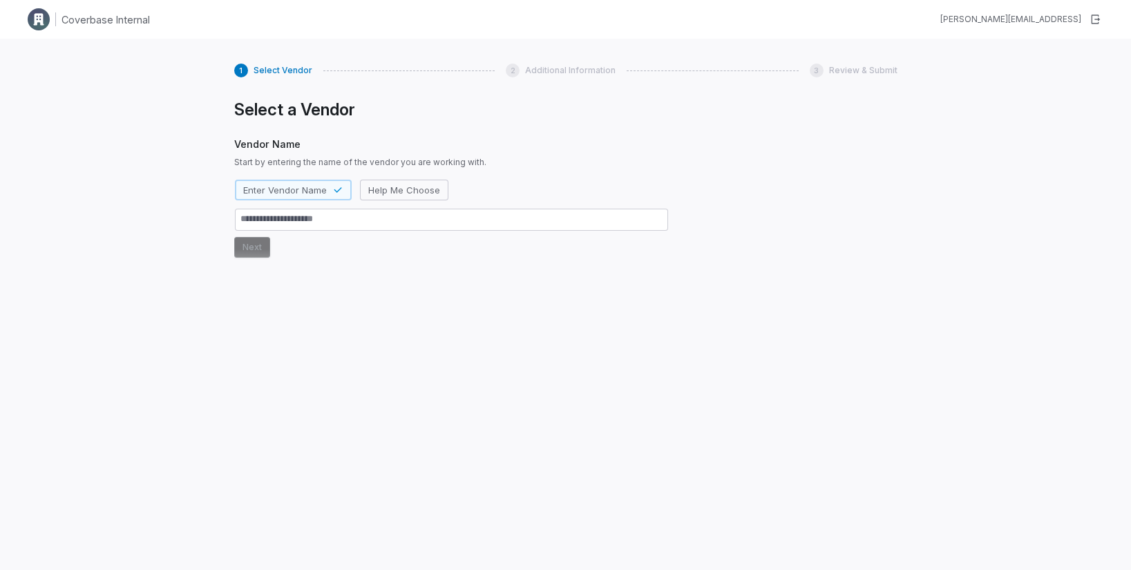
click at [308, 216] on textarea at bounding box center [451, 220] width 433 height 22
type textarea "*"
type textarea "**"
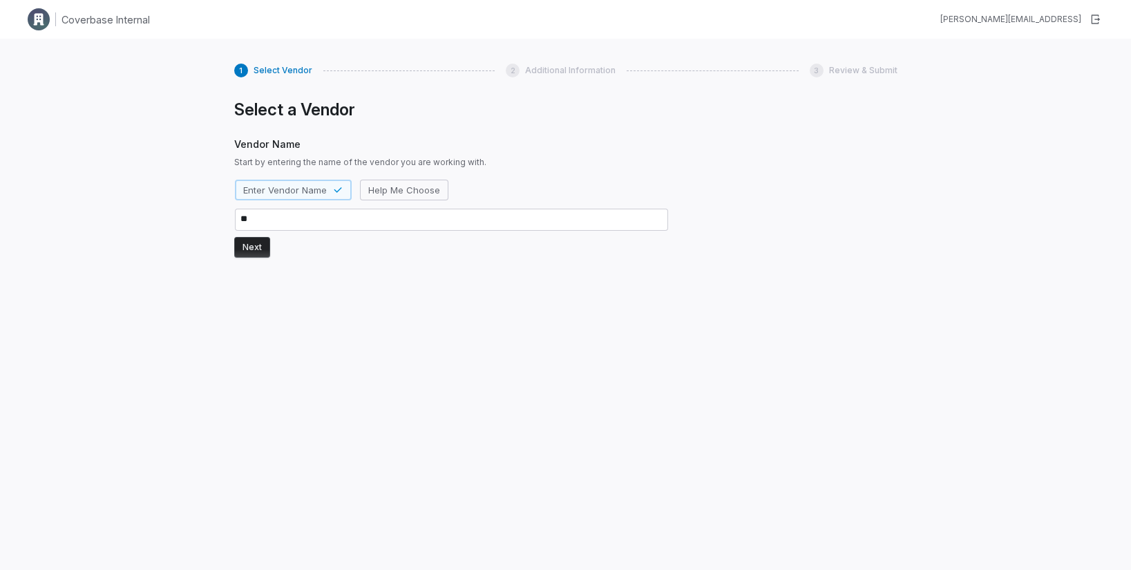
type textarea "*"
type textarea "***"
type textarea "*"
type textarea "****"
type textarea "*"
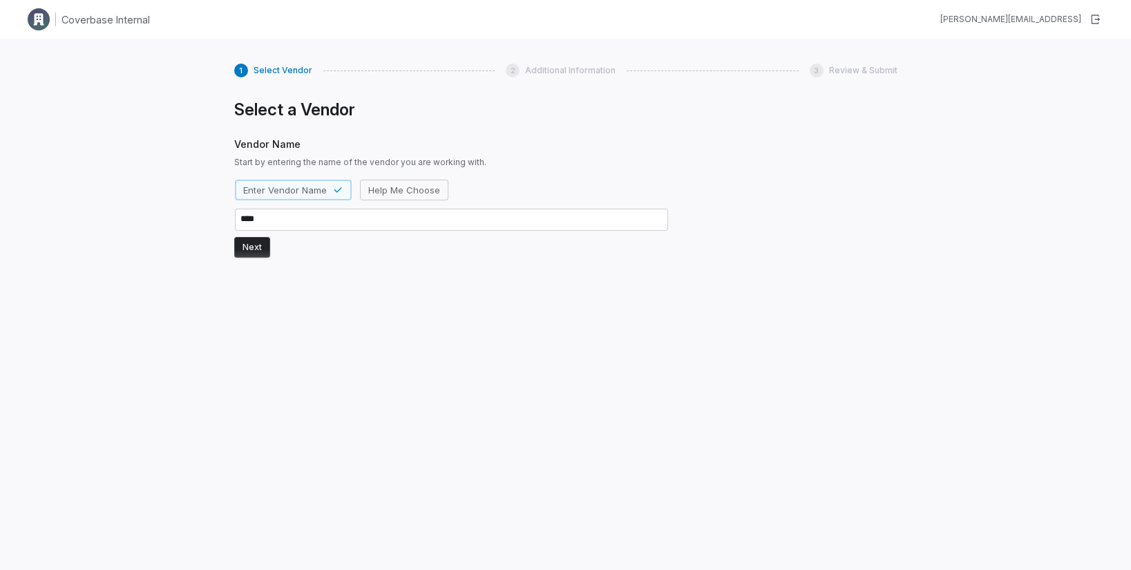
type textarea "*****"
type textarea "*"
type textarea "******"
type textarea "*"
type textarea "*****"
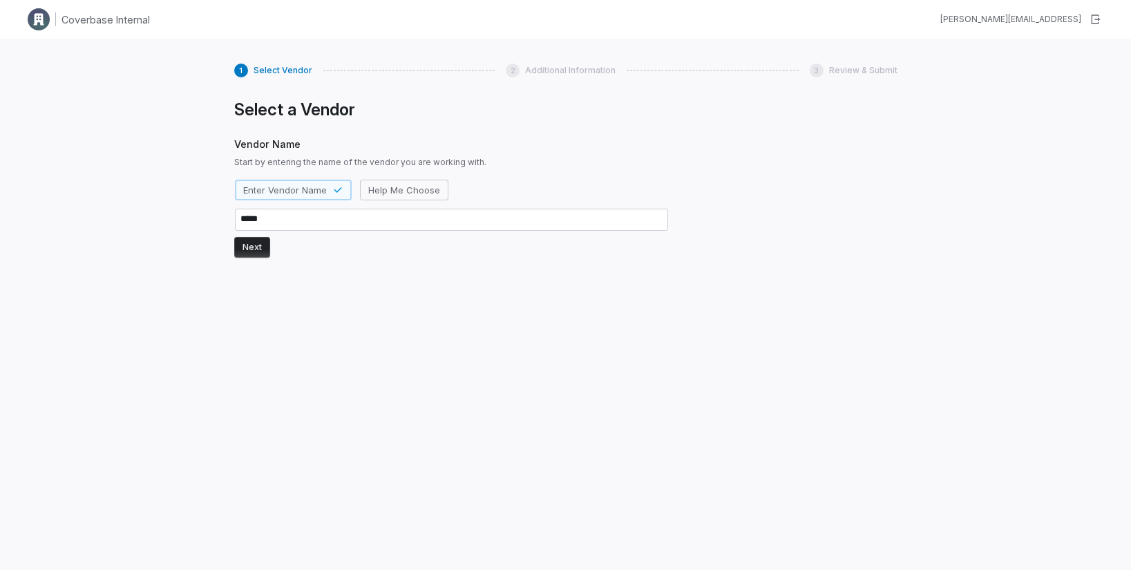
type textarea "*"
type textarea "******"
type textarea "*"
type textarea "*******"
type textarea "*"
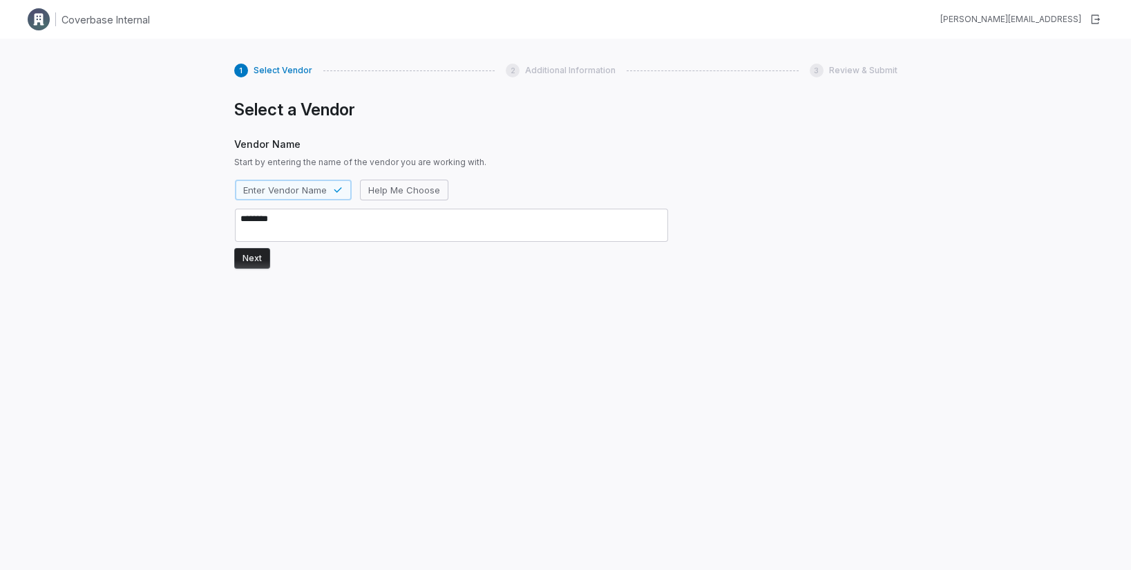
type textarea "*******"
click at [264, 260] on button "Next" at bounding box center [252, 258] width 36 height 21
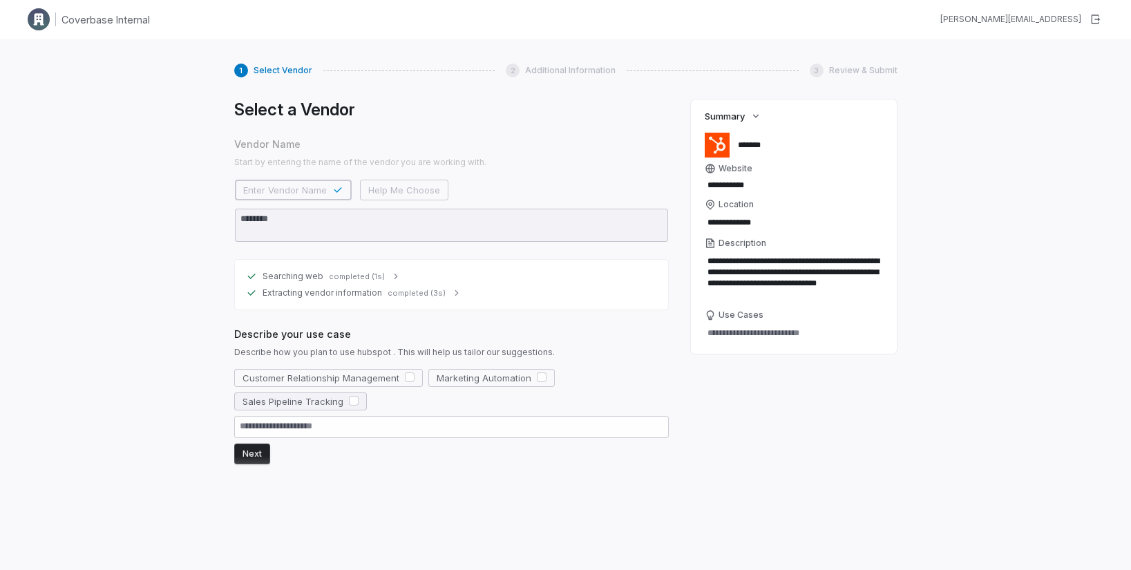
click at [344, 398] on button "Sales Pipeline Tracking" at bounding box center [300, 401] width 133 height 18
click at [257, 459] on button "Next" at bounding box center [252, 454] width 36 height 21
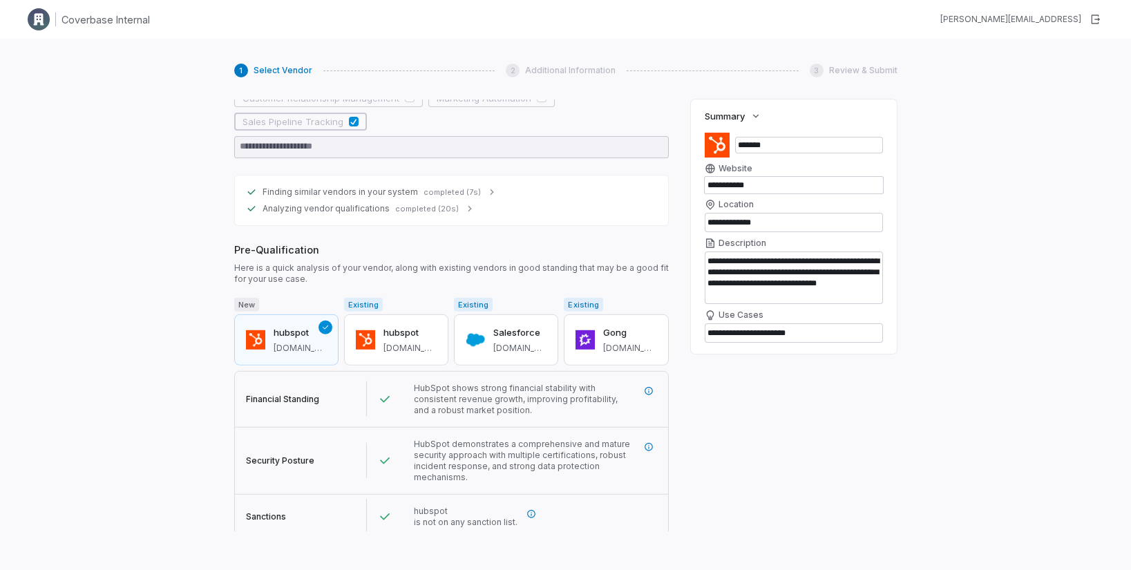
scroll to position [312, 0]
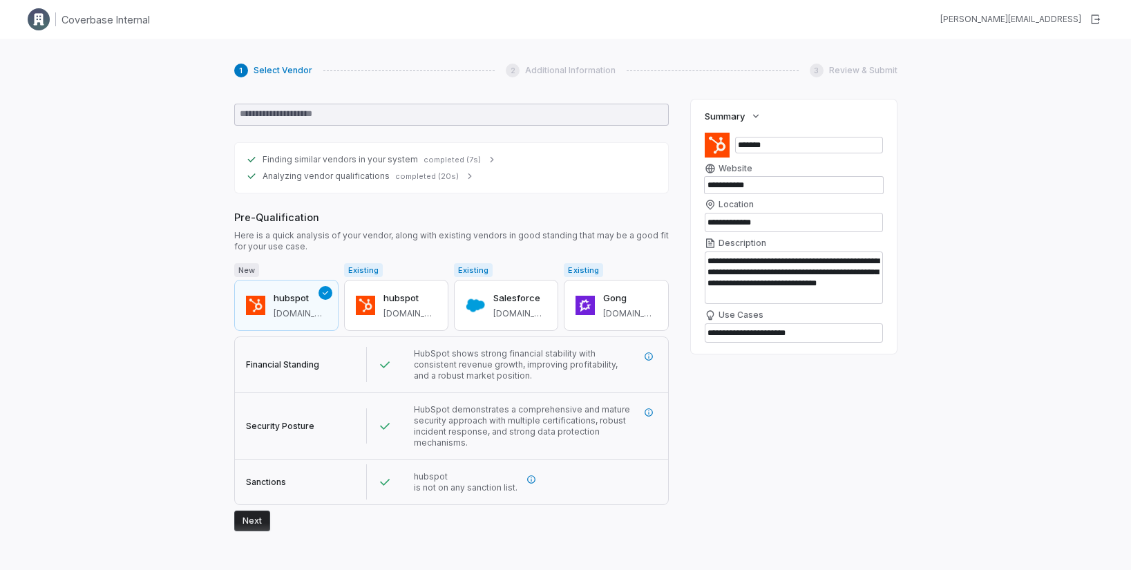
click at [250, 522] on button "Next" at bounding box center [252, 521] width 36 height 21
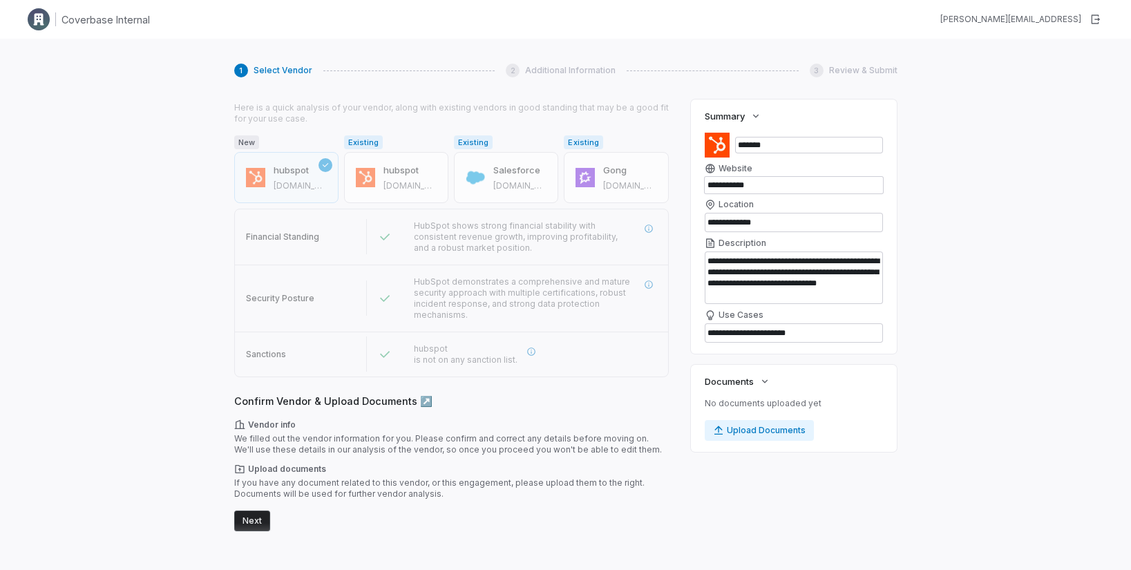
click at [249, 524] on button "Next" at bounding box center [252, 521] width 36 height 21
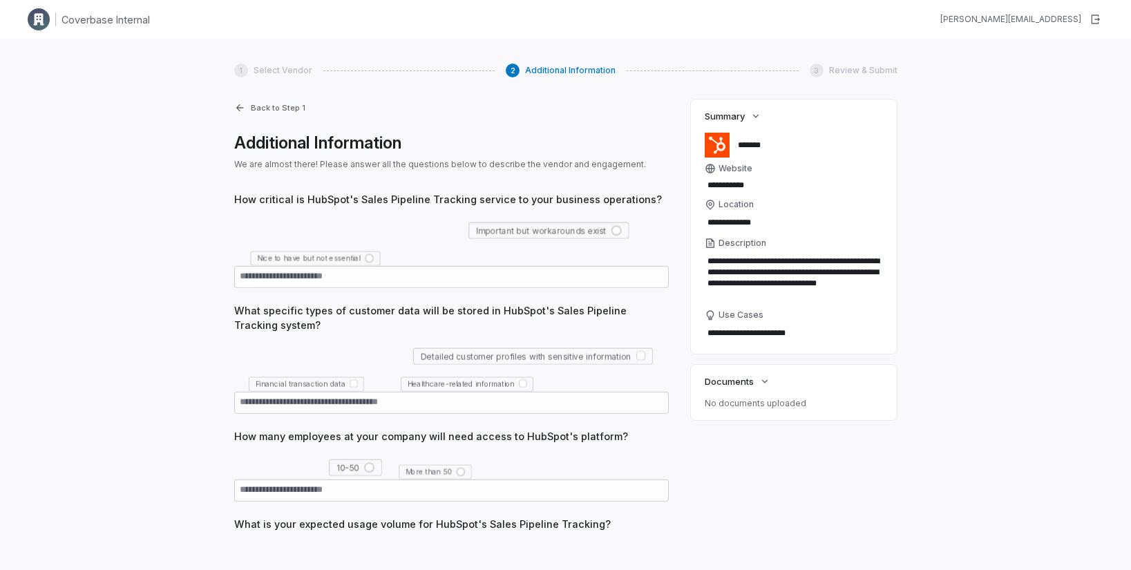
scroll to position [162, 0]
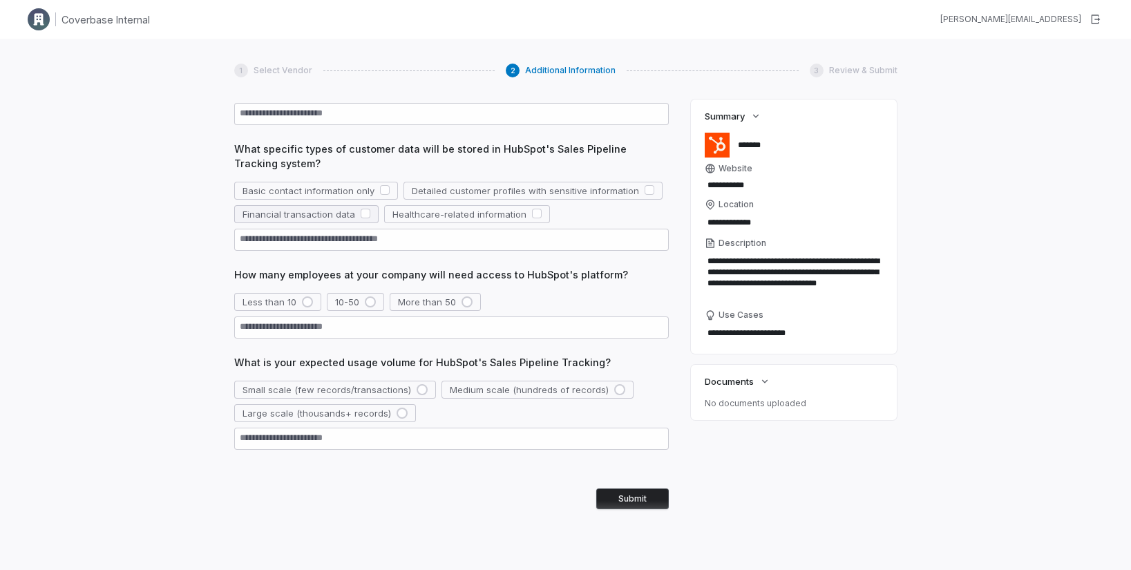
click at [339, 217] on span "Financial transaction data" at bounding box center [298, 214] width 113 height 12
click at [434, 307] on span "More than 50" at bounding box center [427, 302] width 58 height 12
click at [387, 412] on button "Large scale (thousands+ records)" at bounding box center [325, 413] width 182 height 18
click at [633, 506] on button "Submit" at bounding box center [632, 498] width 73 height 21
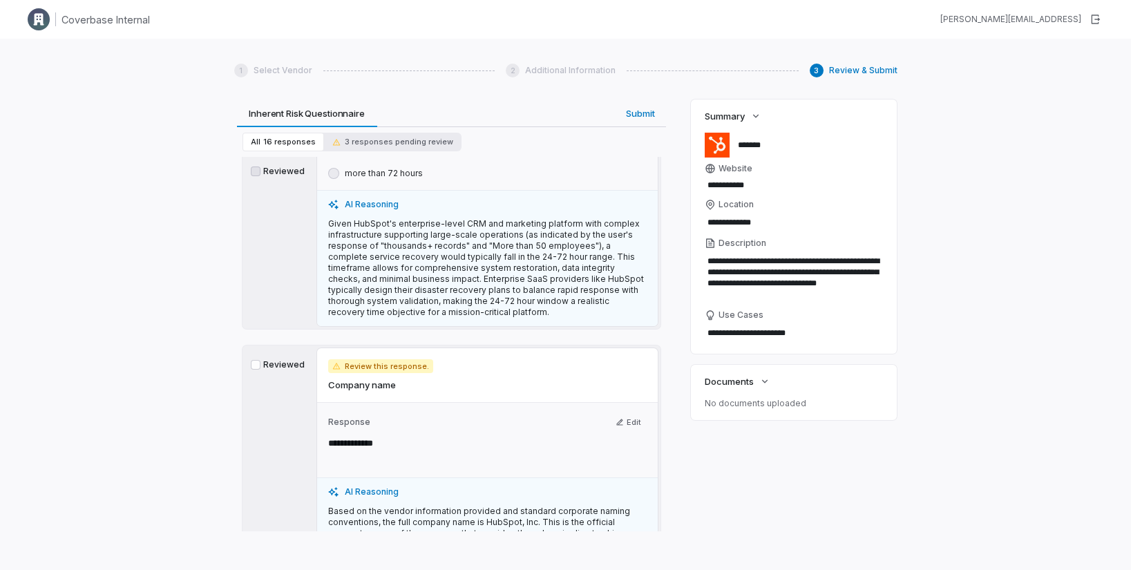
scroll to position [219, 0]
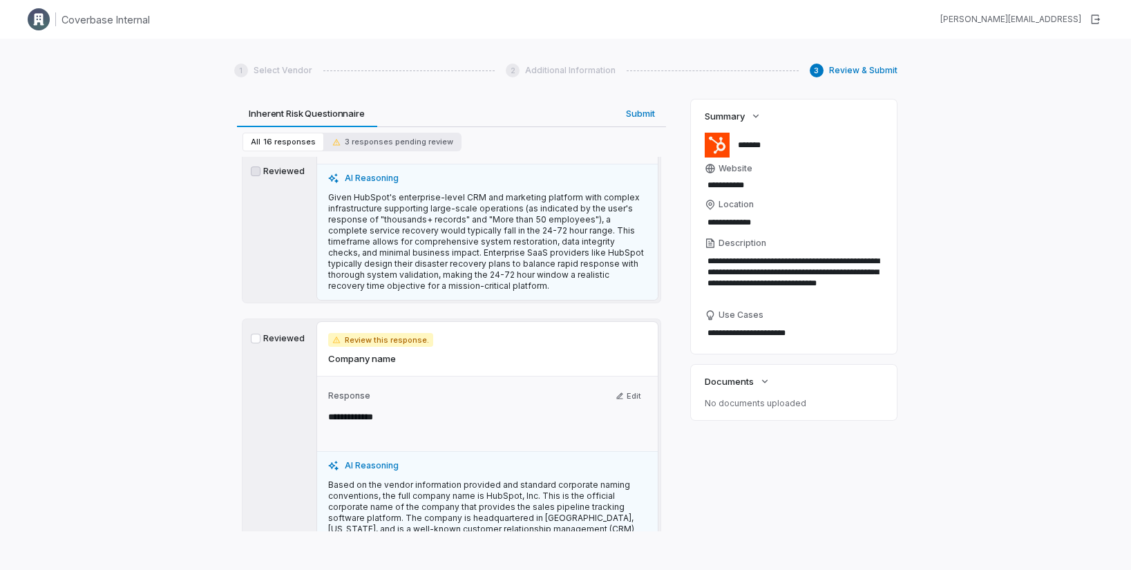
click at [258, 177] on div "Reviewed" at bounding box center [278, 158] width 66 height 283
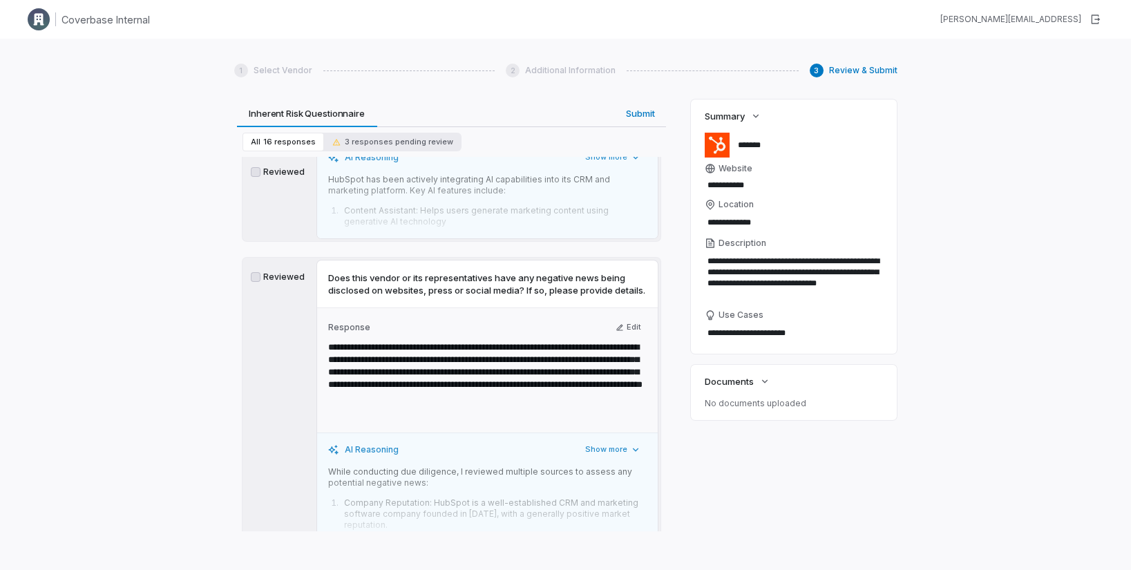
scroll to position [4587, 0]
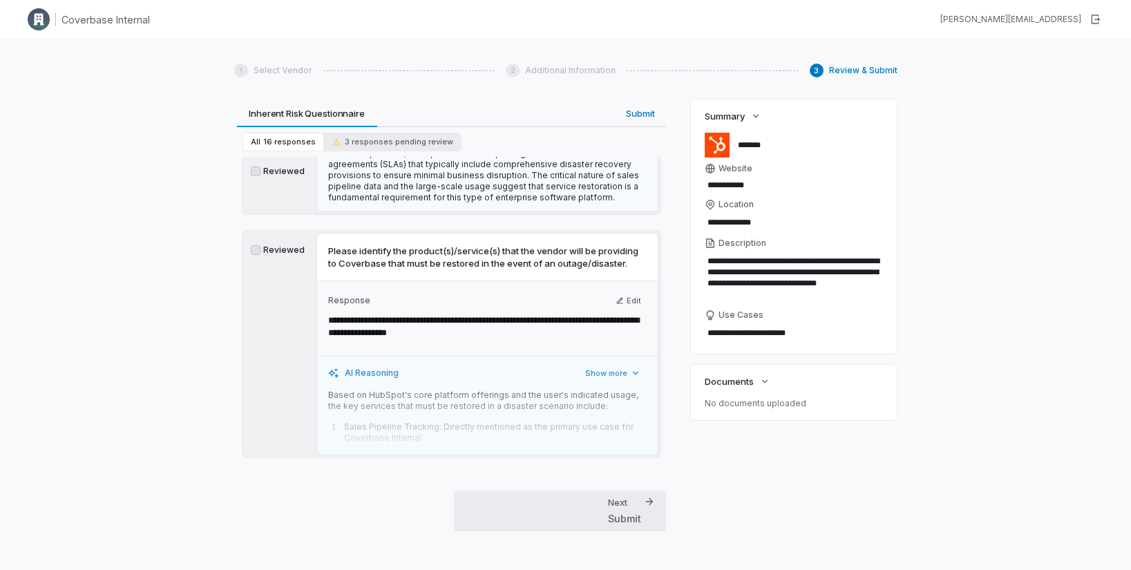
click at [613, 513] on div "Submit" at bounding box center [624, 518] width 33 height 15
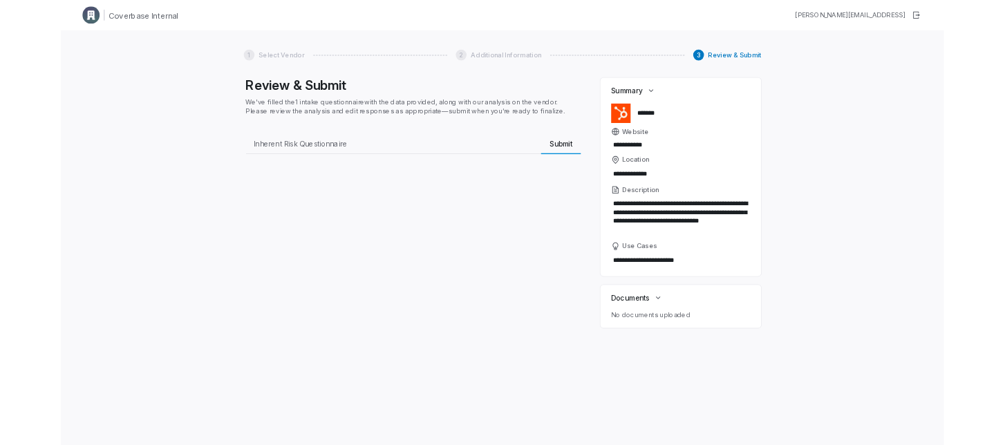
scroll to position [0, 0]
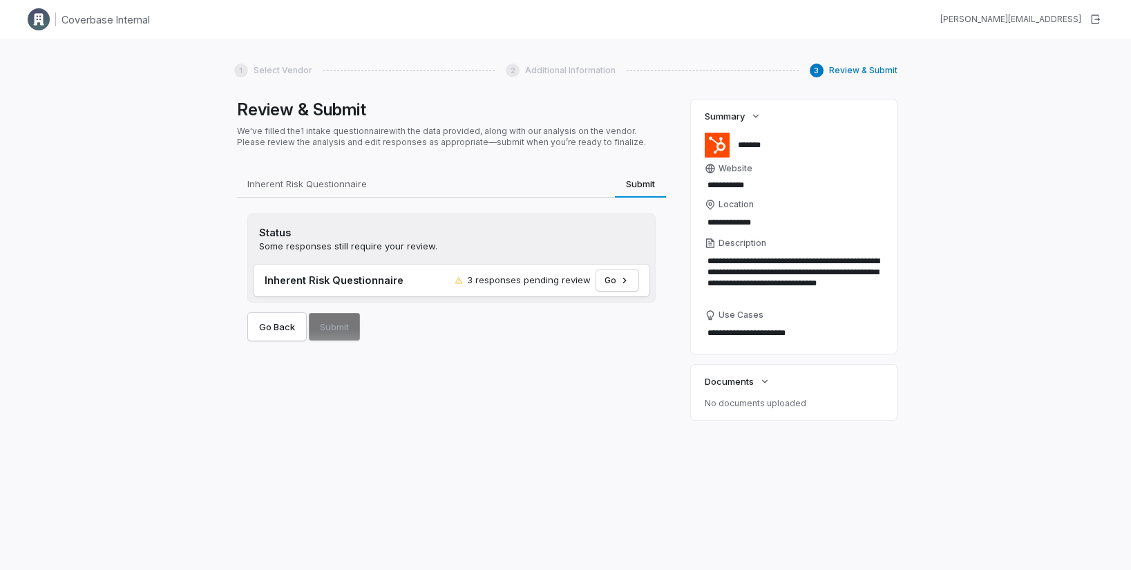
click at [344, 319] on div "Go Back Submit" at bounding box center [451, 321] width 407 height 39
type textarea "*"
